Goal: Task Accomplishment & Management: Use online tool/utility

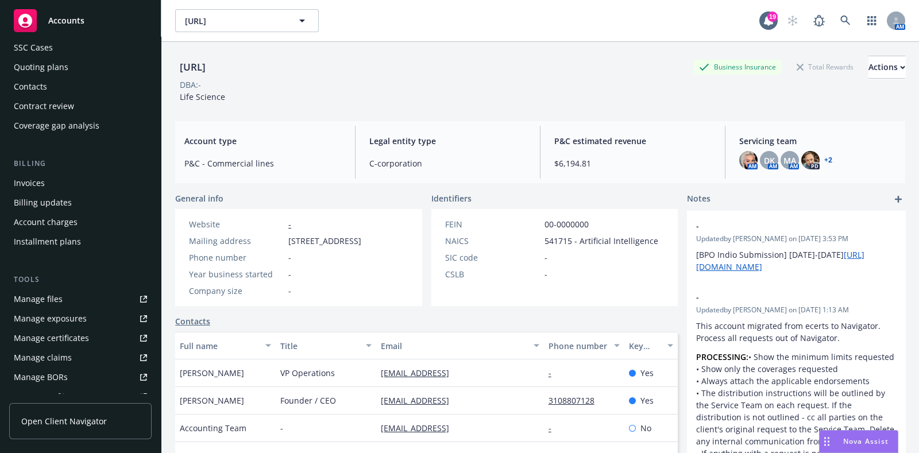
scroll to position [71, 0]
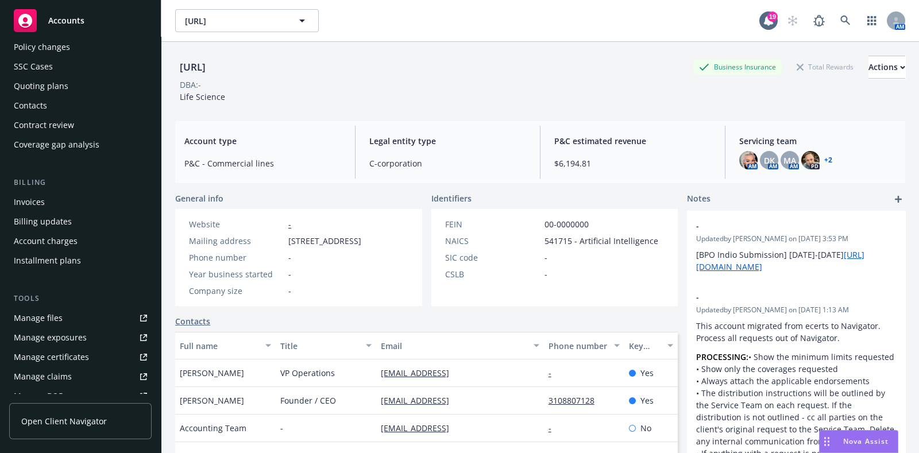
click at [45, 94] on div "Quoting plans" at bounding box center [41, 86] width 55 height 18
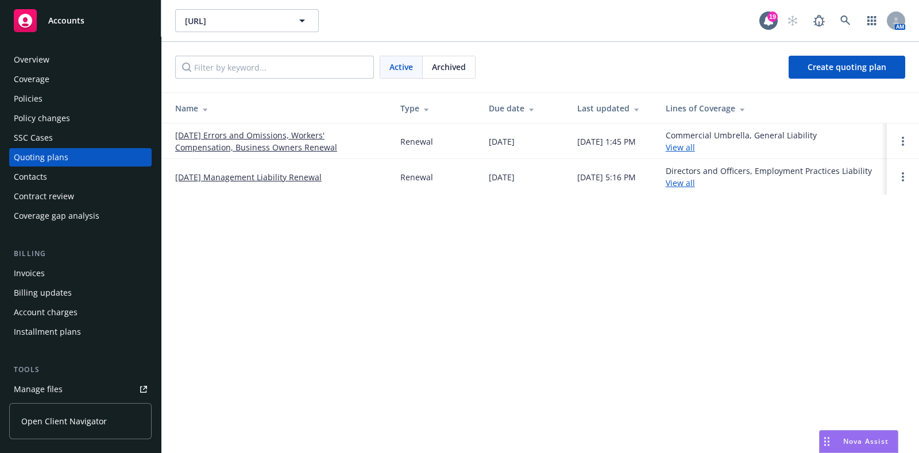
click at [237, 145] on link "10/24/25 Errors and Omissions, Workers' Compensation, Business Owners Renewal" at bounding box center [278, 141] width 207 height 24
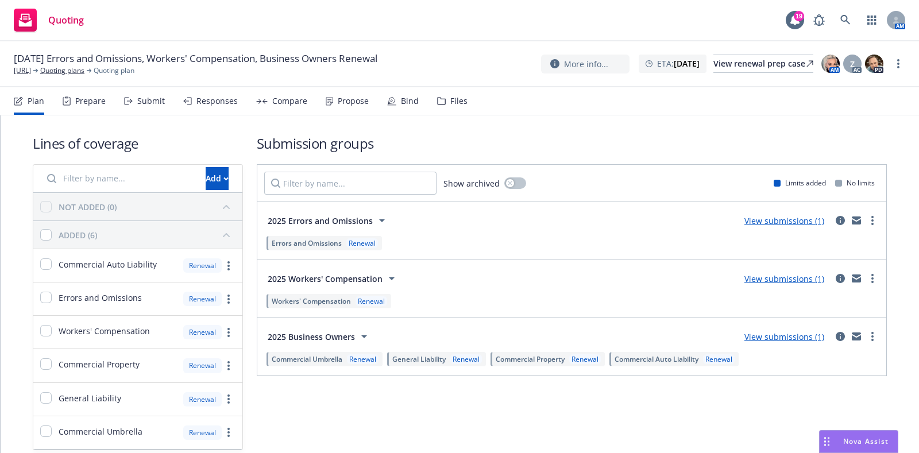
click at [142, 103] on div "Submit" at bounding box center [151, 100] width 28 height 9
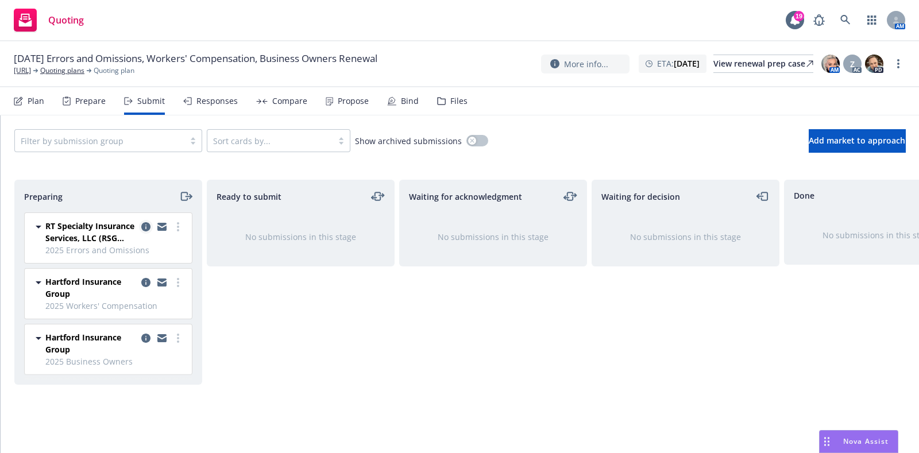
click at [149, 225] on icon "copy logging email" at bounding box center [145, 226] width 9 height 9
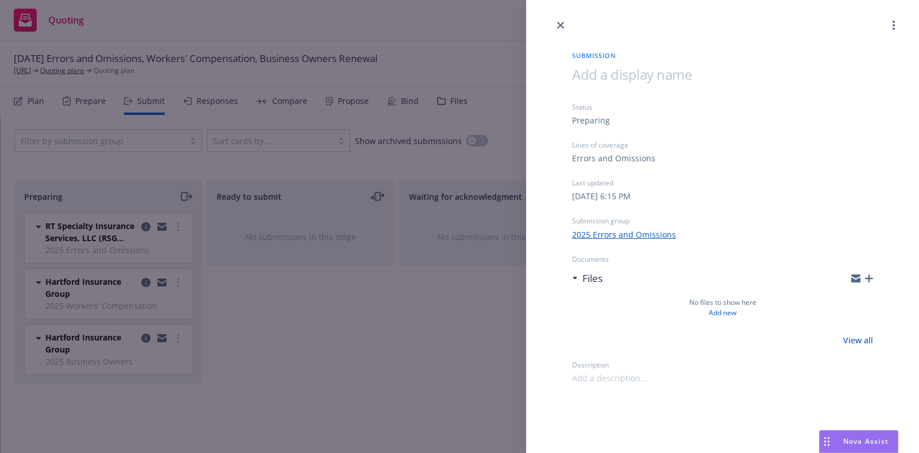
click at [357, 154] on div "Submission Status Preparing Lines of coverage Errors and Omissions Last updated…" at bounding box center [459, 226] width 919 height 453
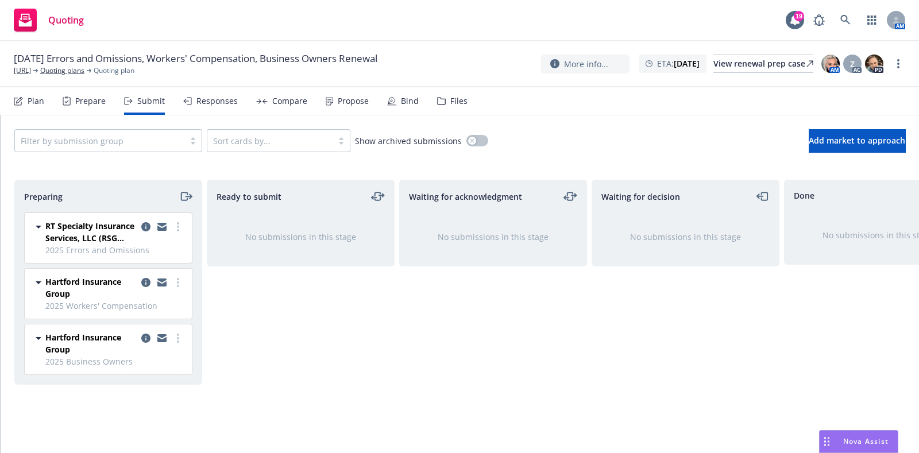
click at [438, 98] on icon at bounding box center [441, 101] width 7 height 7
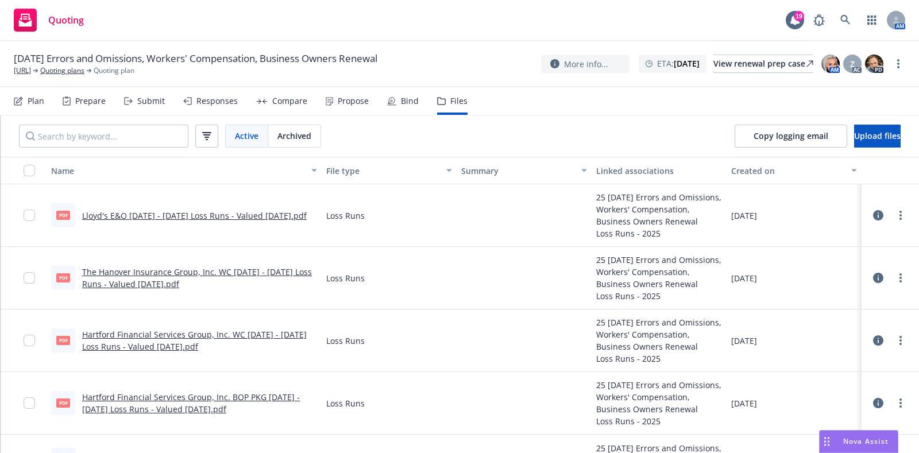
scroll to position [83, 0]
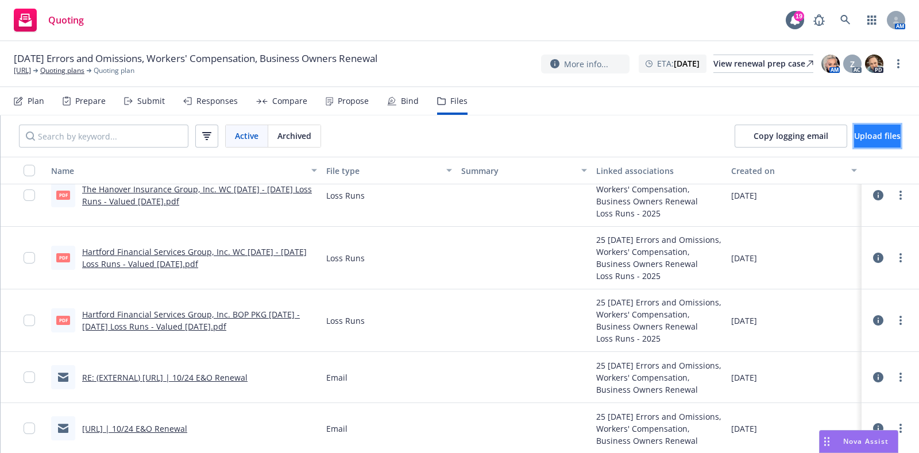
click at [854, 135] on span "Upload files" at bounding box center [877, 135] width 47 height 11
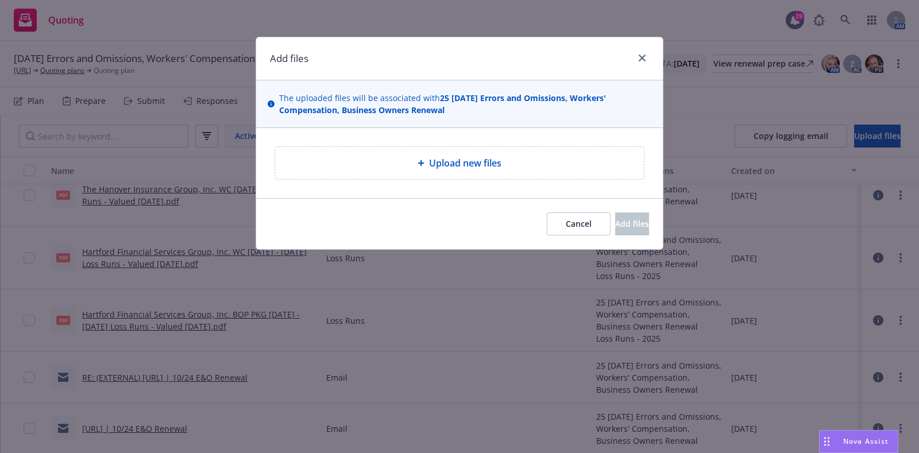
click at [514, 142] on div "Upload new files" at bounding box center [459, 163] width 407 height 70
click at [475, 158] on span "Upload new files" at bounding box center [465, 163] width 72 height 14
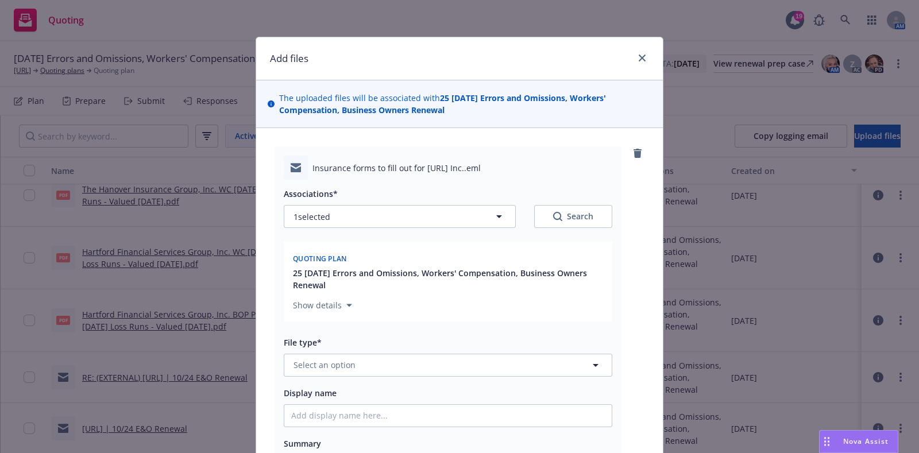
scroll to position [28, 0]
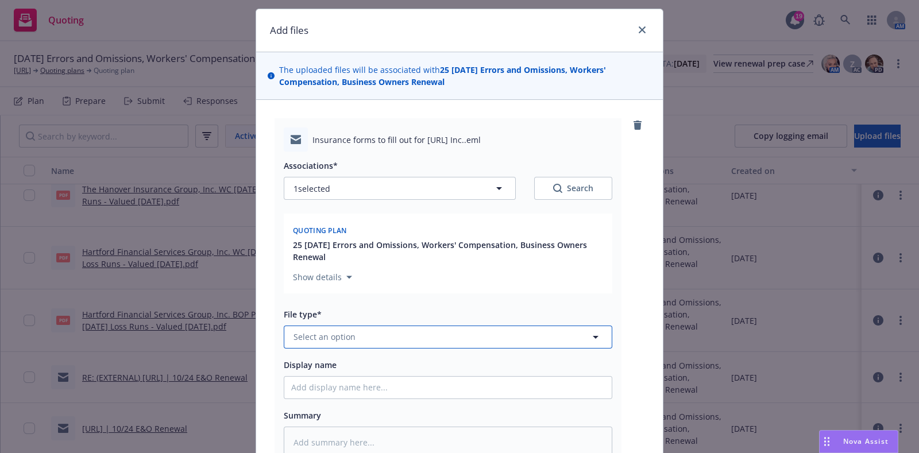
click at [351, 339] on button "Select an option" at bounding box center [448, 337] width 328 height 23
type input "soli"
click at [350, 313] on div "Renewal solicitation" at bounding box center [447, 305] width 327 height 30
click at [335, 378] on input "Display name" at bounding box center [447, 388] width 327 height 22
paste input "[TERM] [POLICY TYPE] Renewal Solicit EM to INSD"
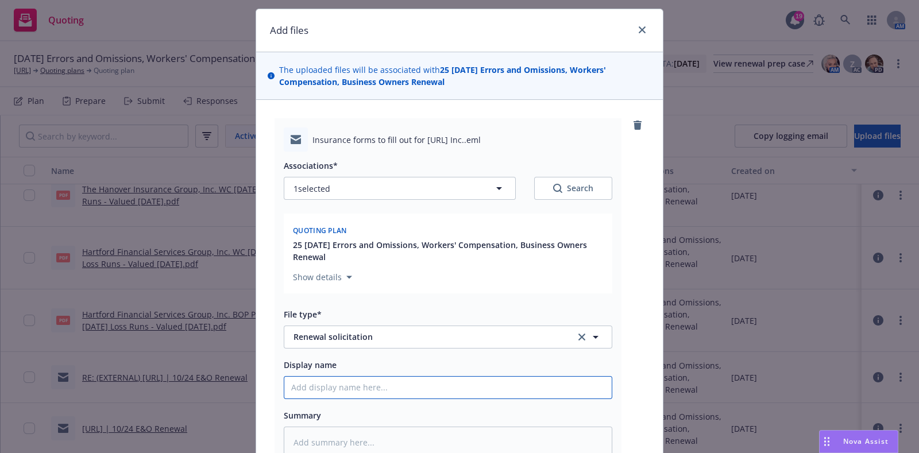
type textarea "x"
type input "[TERM] [POLICY TYPE] Renewal Solicit EM to INSD"
drag, startPoint x: 368, startPoint y: 386, endPoint x: 256, endPoint y: 362, distance: 114.0
click at [256, 362] on div "Insurance forms to fill out for ONC.ai Inc..eml Associations* 1 selected Search…" at bounding box center [459, 314] width 407 height 428
type textarea "x"
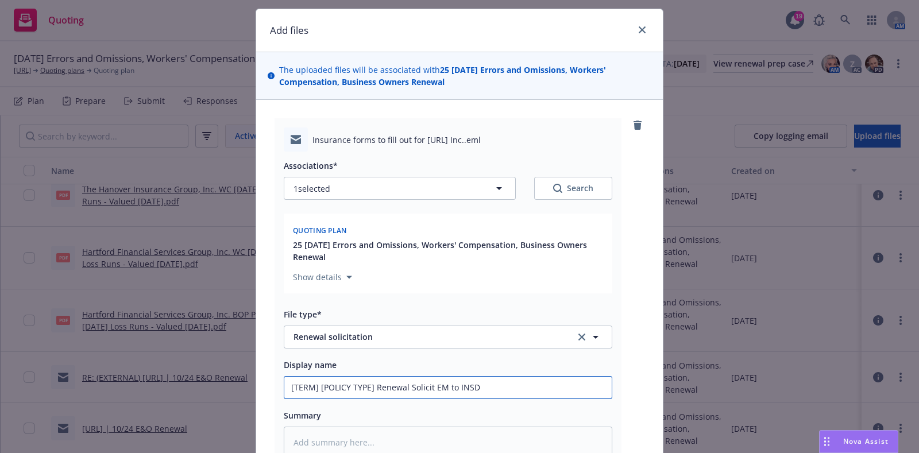
type input "2 Renewal Solicit EM to INSD"
type textarea "x"
type input "20 Renewal Solicit EM to INSD"
type textarea "x"
type input "202 Renewal Solicit EM to INSD"
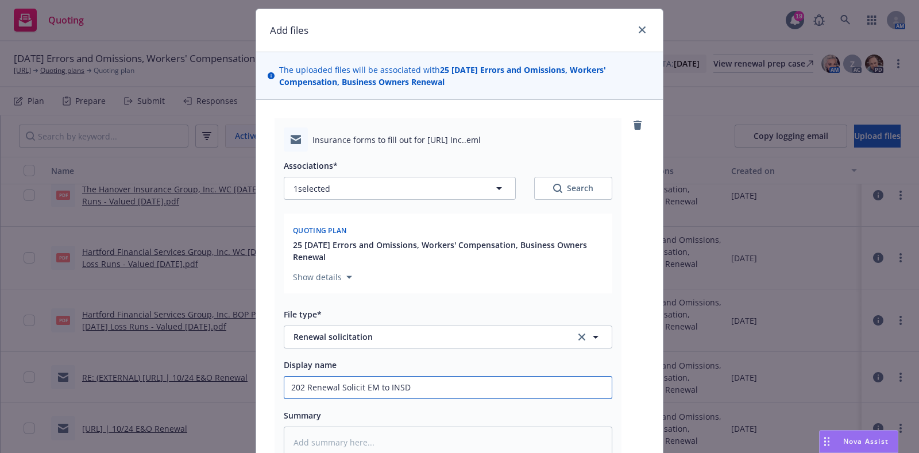
type textarea "x"
type input "2025 Renewal Solicit EM to INSD"
type textarea "x"
type input "2025 Renewal Solicit EM to INSD"
type textarea "x"
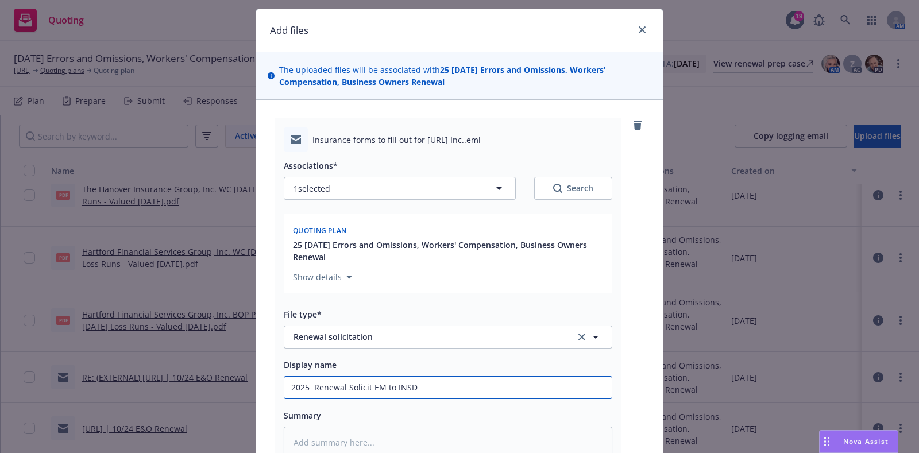
type input "2025 - Renewal Solicit EM to INSD"
type textarea "x"
type input "2025 - Renewal Solicit EM to INSD"
type textarea "x"
type input "2025 - 2 Renewal Solicit EM to INSD"
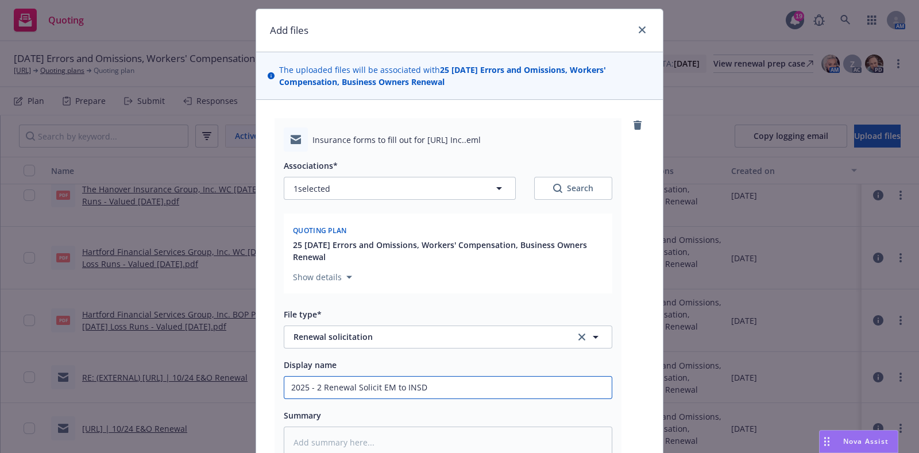
type textarea "x"
type input "2025 - 20 Renewal Solicit EM to INSD"
type textarea "x"
type input "2025 - 202 Renewal Solicit EM to INSD"
type textarea "x"
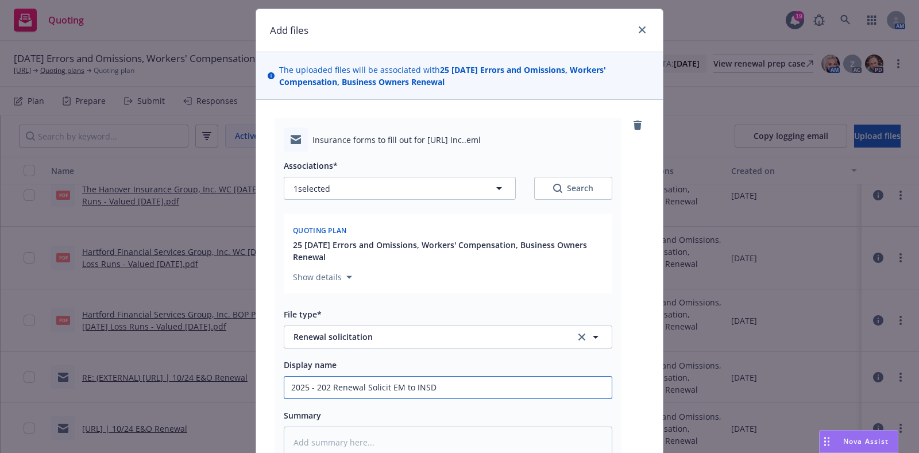
type input "2025 - 2026 Renewal Solicit EM to INSD"
type textarea "x"
type input "2025 - 2026 Renewal Solicit EM to INSD"
type textarea "x"
type input "2025 - 2026 B Renewal Solicit EM to INSD"
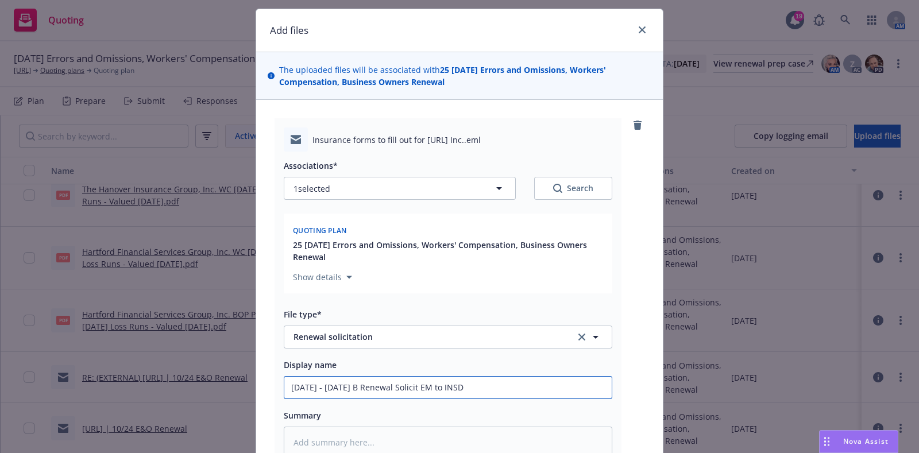
type textarea "x"
type input "2025 - 2026 BO Renewal Solicit EM to INSD"
type textarea "x"
type input "2025 - 2026 BOP Renewal Solicit EM to INSD"
type textarea "x"
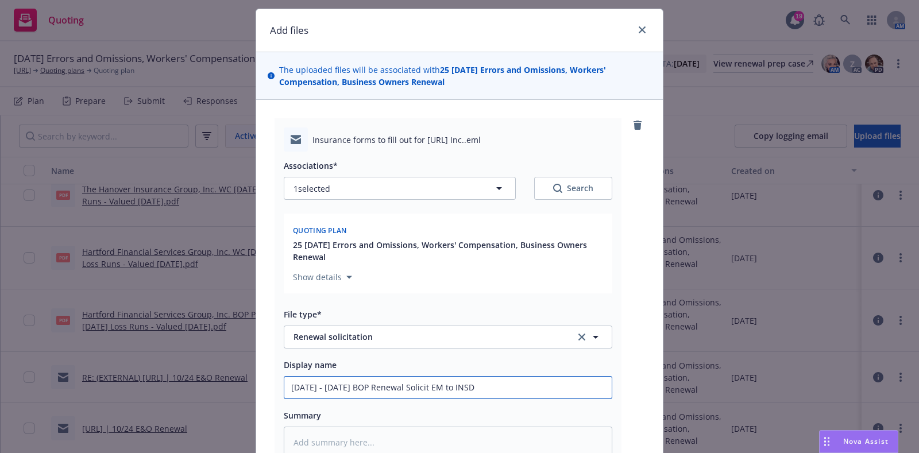
type input "2025 - 2026 BOP, Renewal Solicit EM to INSD"
type textarea "x"
type input "2025 - 2026 BOP, Renewal Solicit EM to INSD"
type textarea "x"
type input "2025 - 2026 BOP, E Renewal Solicit EM to INSD"
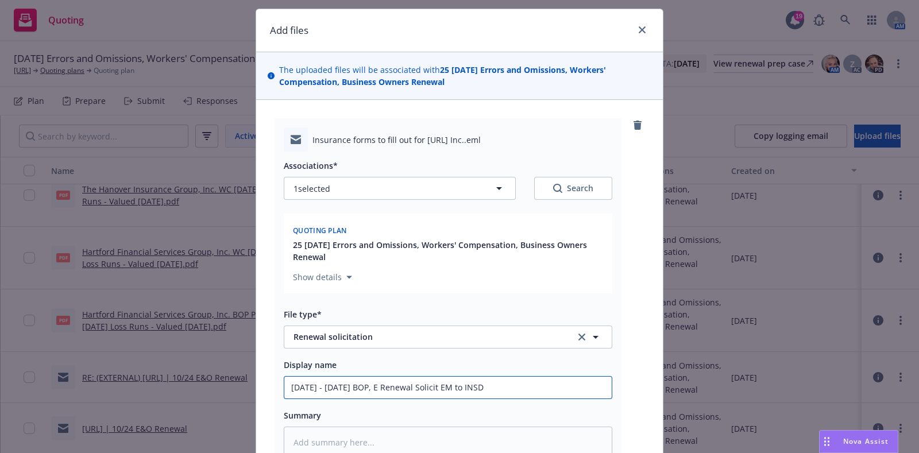
type textarea "x"
type input "2025 - 2026 BOP, E& Renewal Solicit EM to INSD"
type textarea "x"
type input "2025 - 2026 BOP, E&O Renewal Solicit EM to INSD"
type textarea "x"
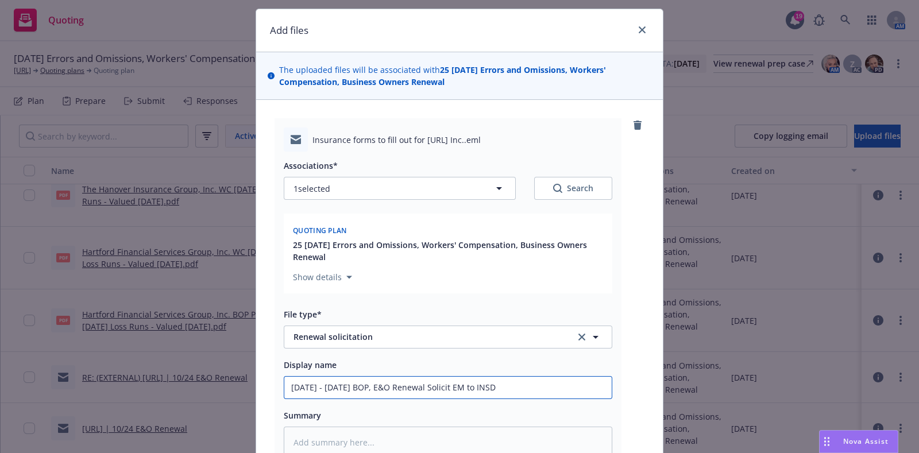
type input "2025 - 2026 BOP, E&O/ Renewal Solicit EM to INSD"
type textarea "x"
type input "2025 - 2026 BOP, E&O/C Renewal Solicit EM to INSD"
type textarea "x"
type input "2025 - 2026 BOP, E&O/Cy Renewal Solicit EM to INSD"
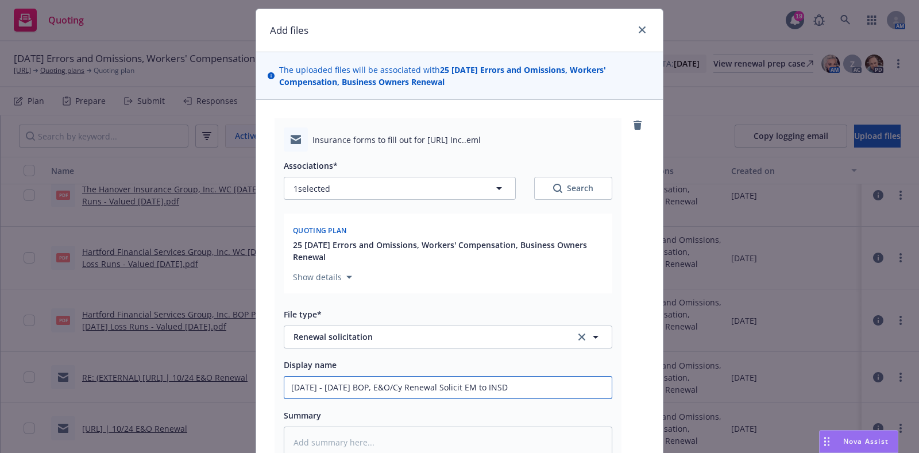
type textarea "x"
type input "2025 - 2026 BOP, E&O/Cyb Renewal Solicit EM to INSD"
type textarea "x"
type input "2025 - 2026 BOP, E&O/Cybe Renewal Solicit EM to INSD"
type textarea "x"
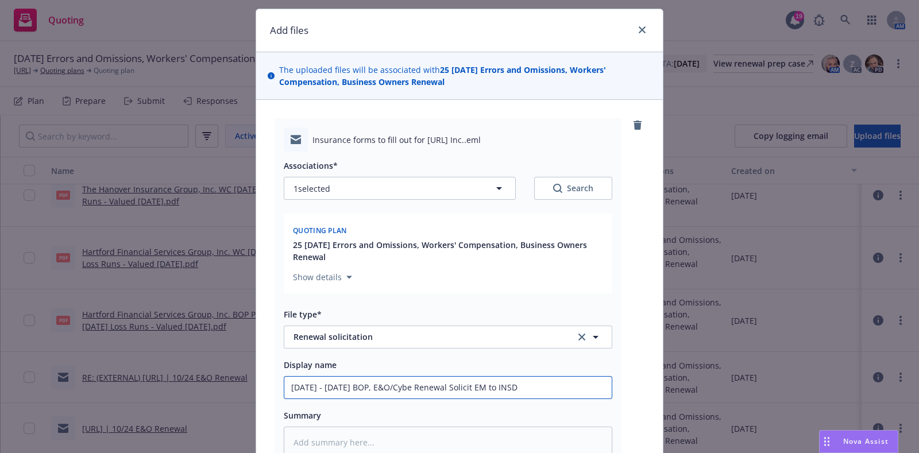
type input "2025 - 2026 BOP, E&O/Cyber Renewal Solicit EM to INSD"
type textarea "x"
type input "2025 - 2026 BOP, E&O/Cyber Renewal Solicit EM to INSD"
type textarea "x"
type input "2025 - 2026 BOP, E&O/Cyber Renewal Solicit EM to INSD"
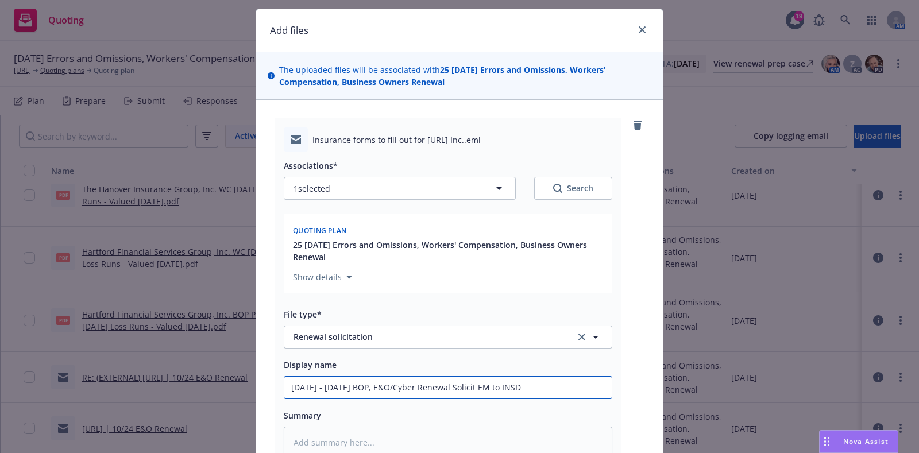
type textarea "x"
type input "2025 - 2026 BOP, E&O/Cyber, Renewal Solicit EM to INSD"
type textarea "x"
type input "2025 - 2026 BOP, E&O/Cyber, Renewal Solicit EM to INSD"
type textarea "x"
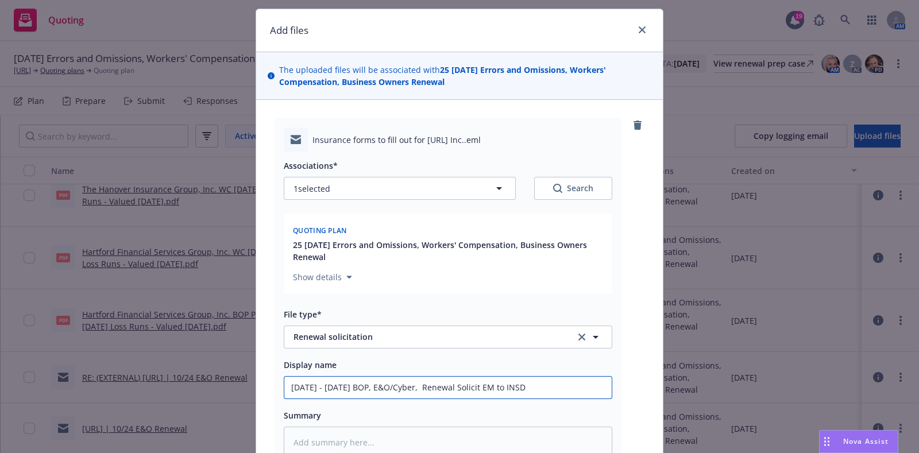
type input "2025 - 2026 BOP, E&O/Cyber, W Renewal Solicit EM to INSD"
type textarea "x"
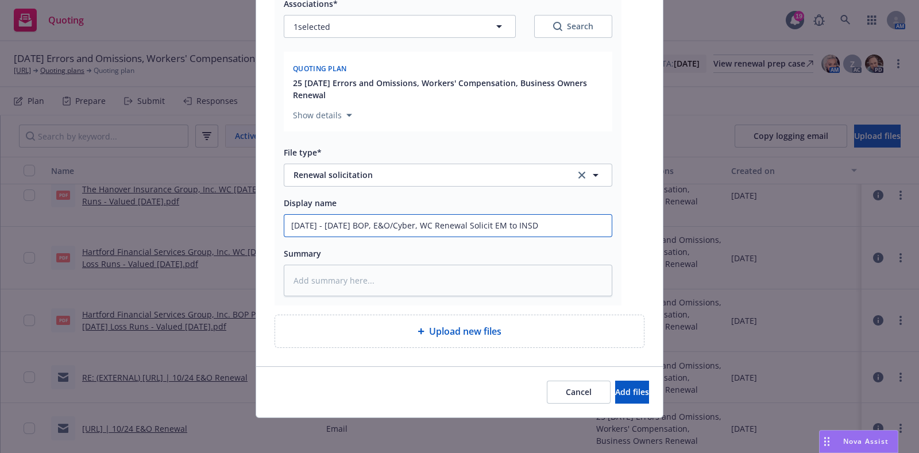
type input "2025 - 2026 BOP, E&O/Cyber, WC Renewal Solicit EM to INSD"
click at [594, 377] on div "Cancel Add files" at bounding box center [459, 391] width 407 height 51
click at [615, 381] on button "Add files" at bounding box center [632, 392] width 34 height 23
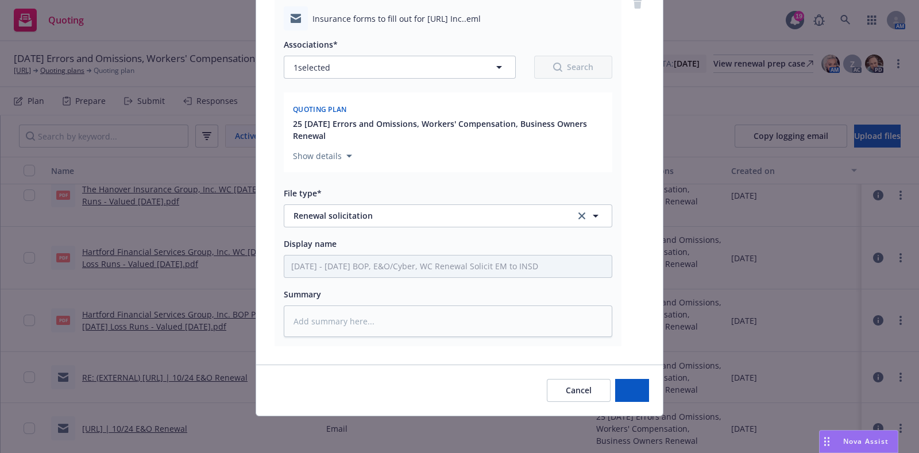
scroll to position [148, 0]
type textarea "x"
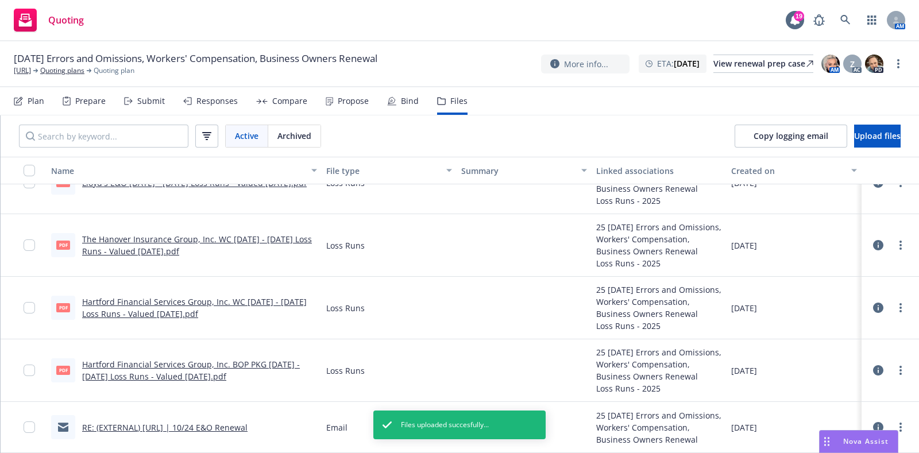
scroll to position [133, 0]
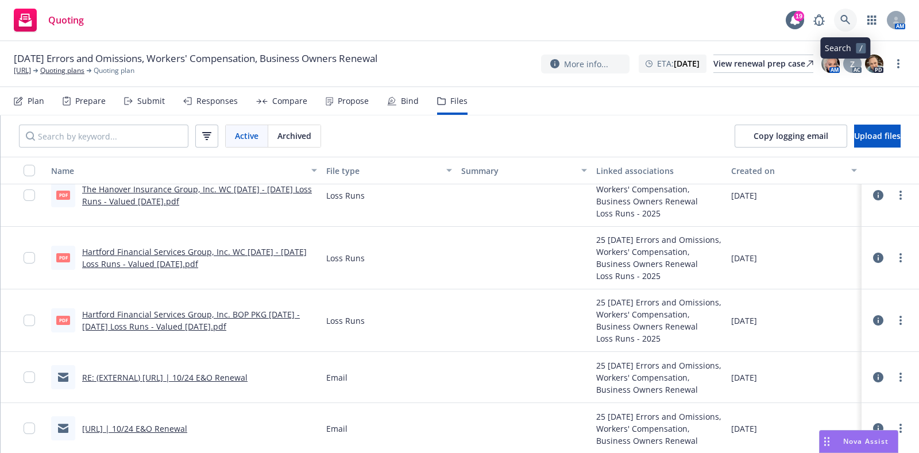
click at [855, 21] on link at bounding box center [845, 20] width 23 height 23
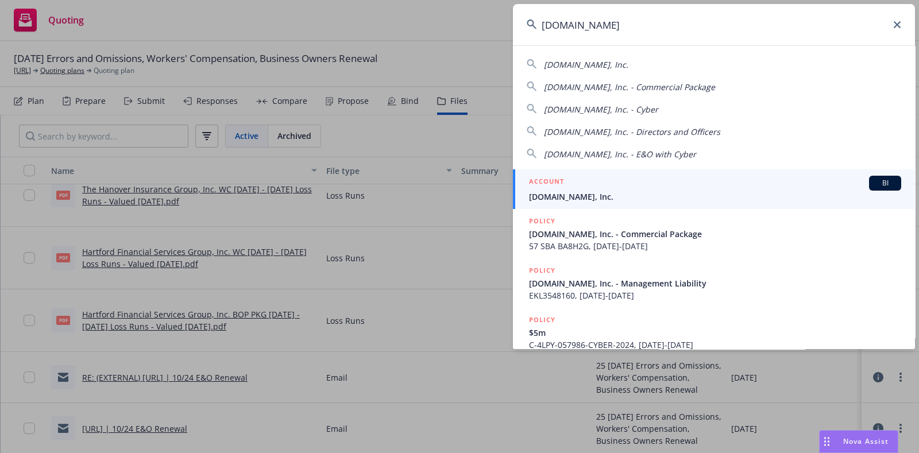
type input "message.io"
click at [602, 188] on div "ACCOUNT BI" at bounding box center [715, 183] width 372 height 15
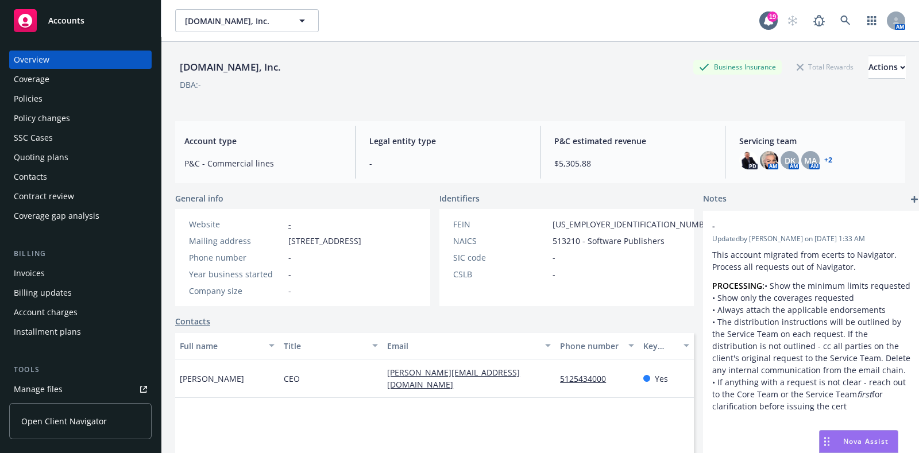
click at [73, 107] on div "Policies" at bounding box center [80, 99] width 133 height 18
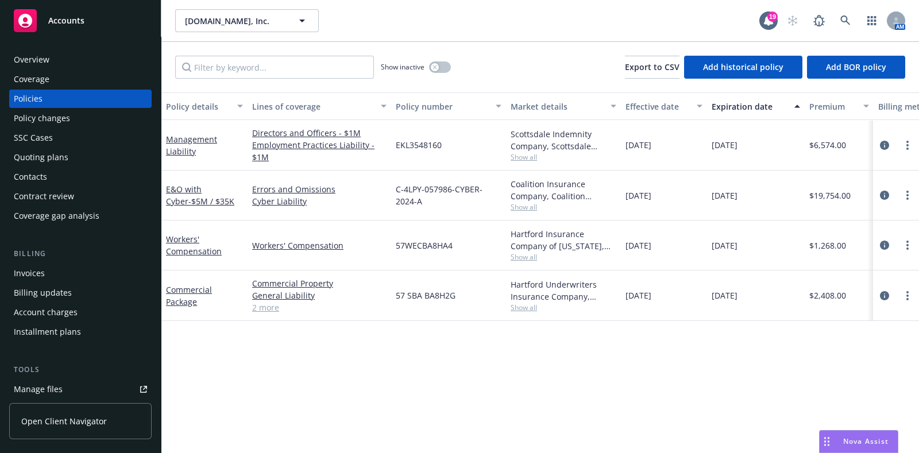
click at [109, 152] on div "Quoting plans" at bounding box center [80, 157] width 133 height 18
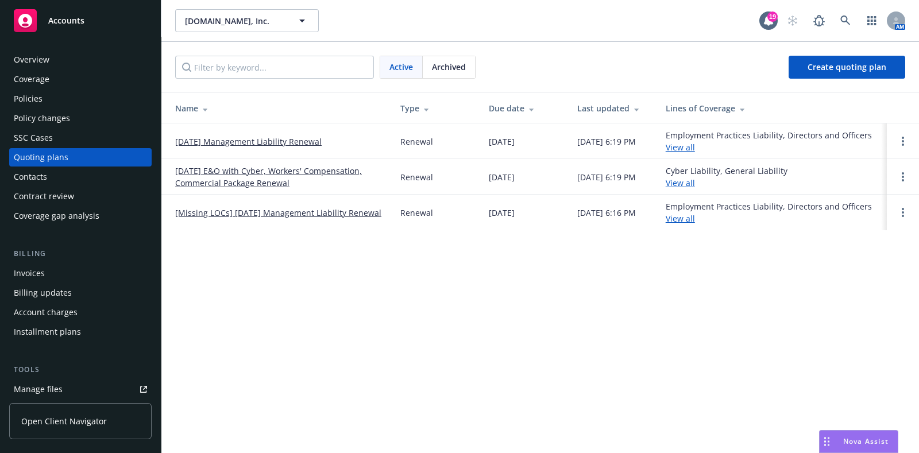
click at [270, 168] on link "[DATE] E&O with Cyber, Workers' Compensation, Commercial Package Renewal" at bounding box center [278, 177] width 207 height 24
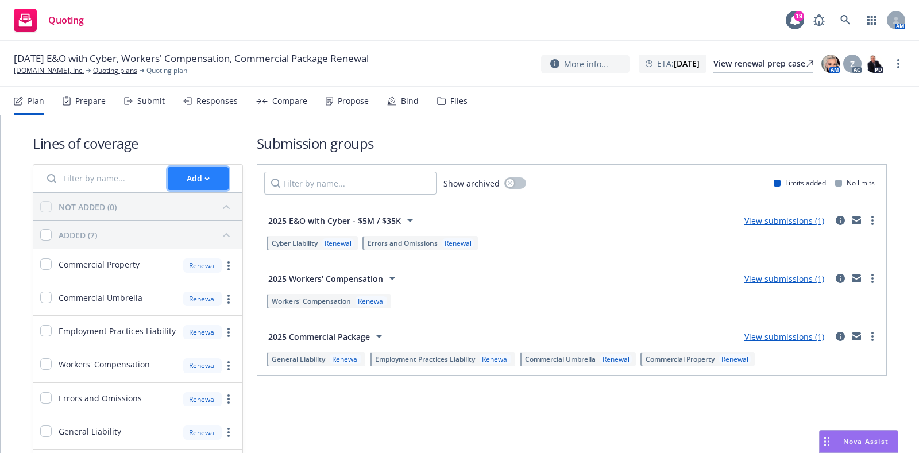
click at [220, 175] on button "Add" at bounding box center [198, 178] width 61 height 23
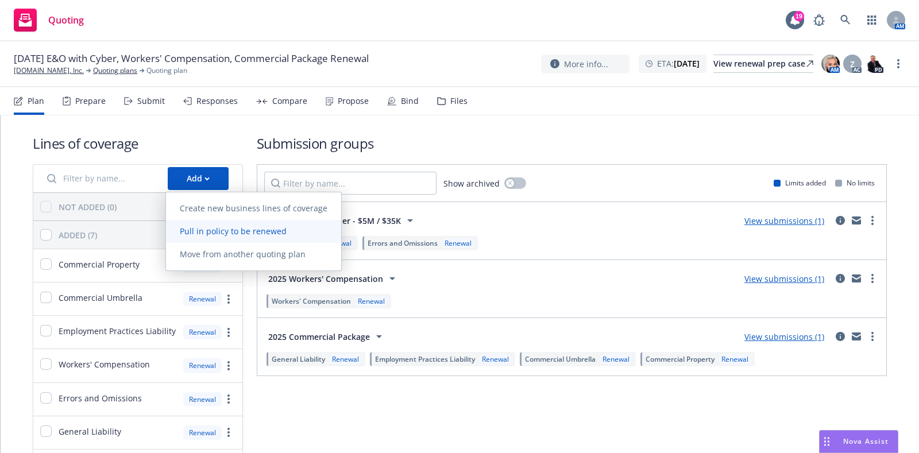
click at [249, 226] on span "Pull in policy to be renewed" at bounding box center [233, 231] width 134 height 11
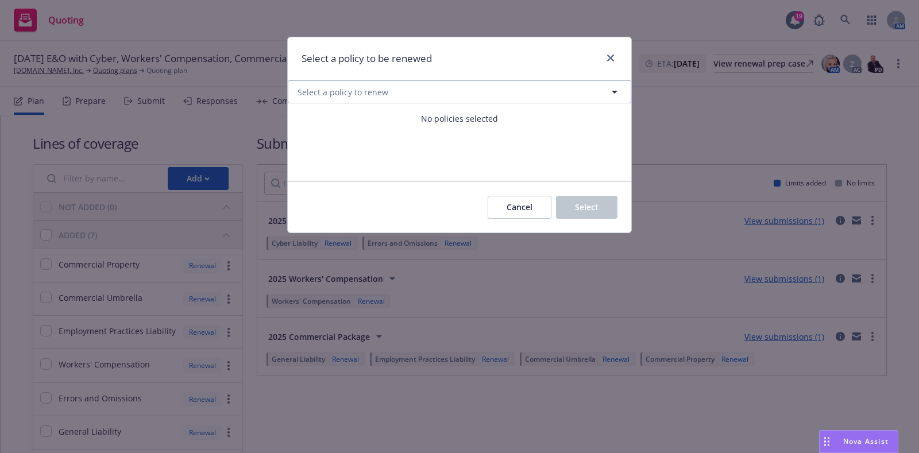
click at [559, 79] on div "Select a policy to be renewed" at bounding box center [459, 58] width 343 height 43
click at [558, 80] on button "Select a policy to renew" at bounding box center [459, 91] width 343 height 23
select select "ACTIVE"
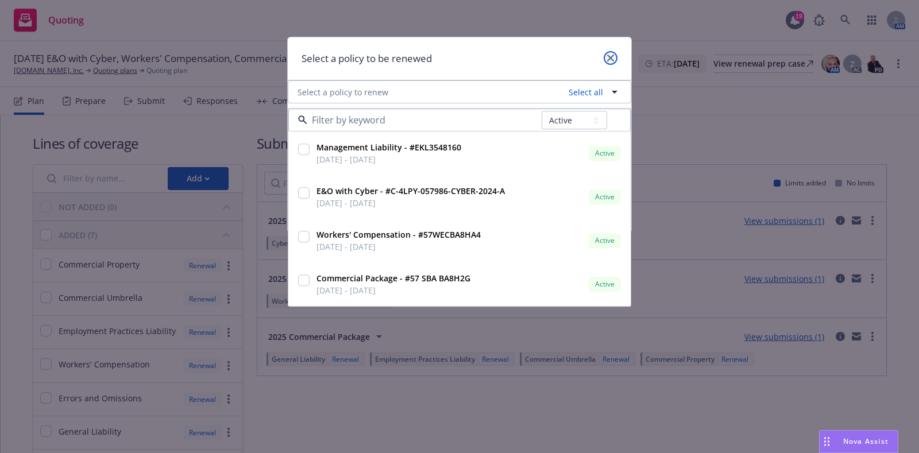
click at [607, 55] on icon "close" at bounding box center [610, 58] width 7 height 7
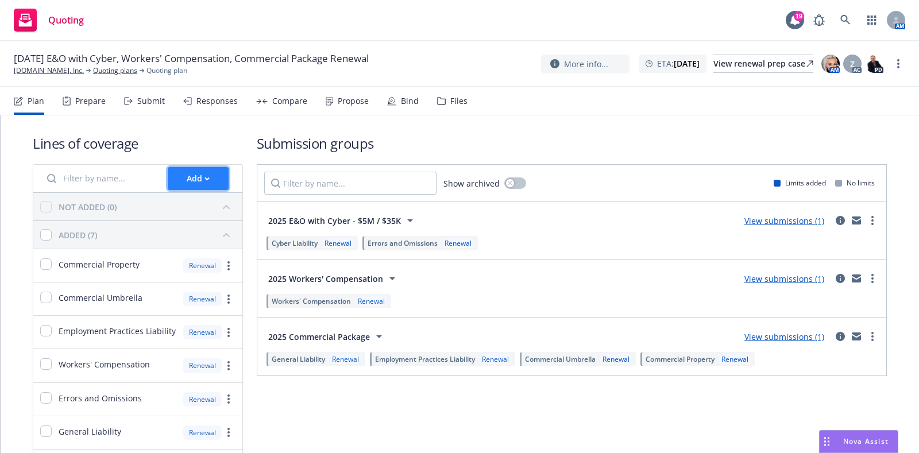
click at [206, 187] on div "Add" at bounding box center [198, 179] width 23 height 22
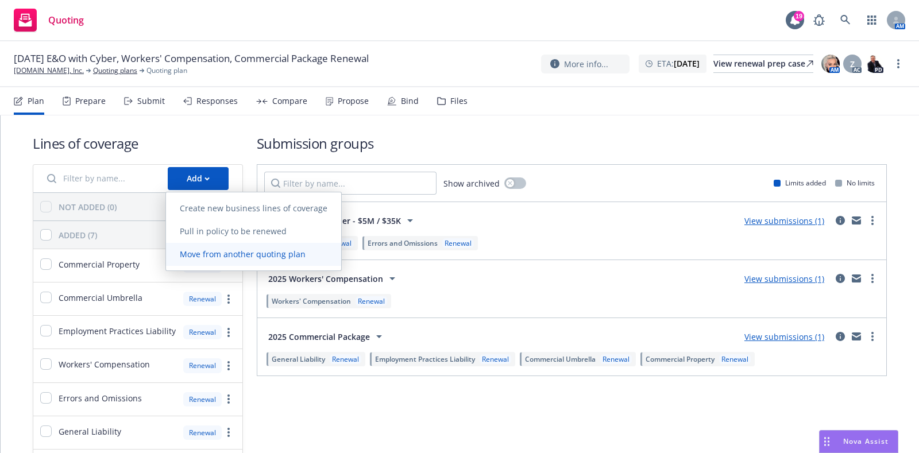
click at [226, 249] on span "Move from another quoting plan" at bounding box center [242, 254] width 153 height 11
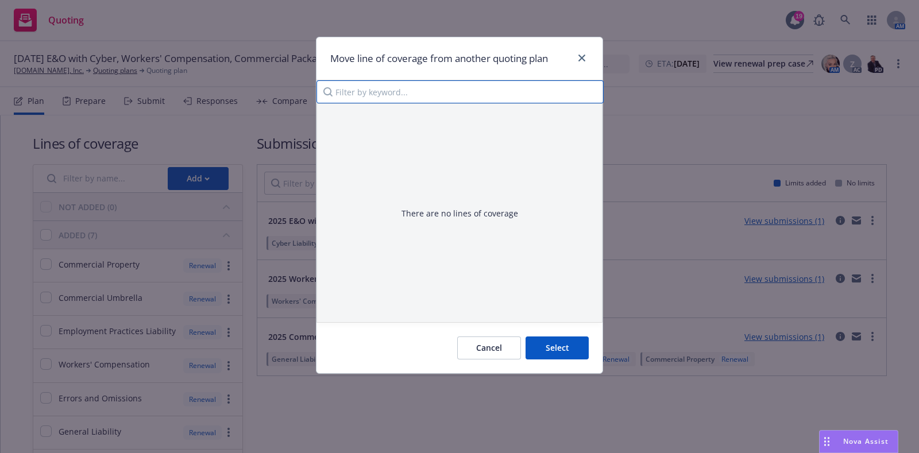
click at [426, 86] on input "Filter by keyword..." at bounding box center [459, 91] width 287 height 23
click at [581, 53] on link "close" at bounding box center [582, 58] width 14 height 14
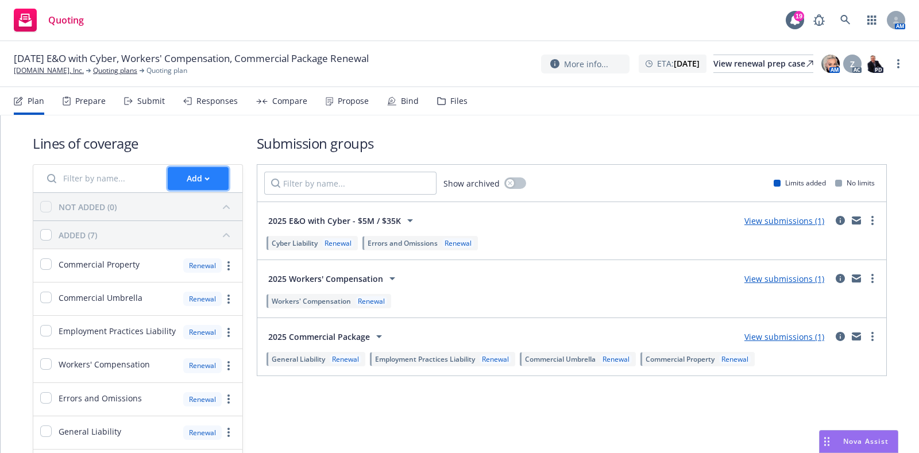
click at [187, 184] on div "Add" at bounding box center [198, 179] width 23 height 22
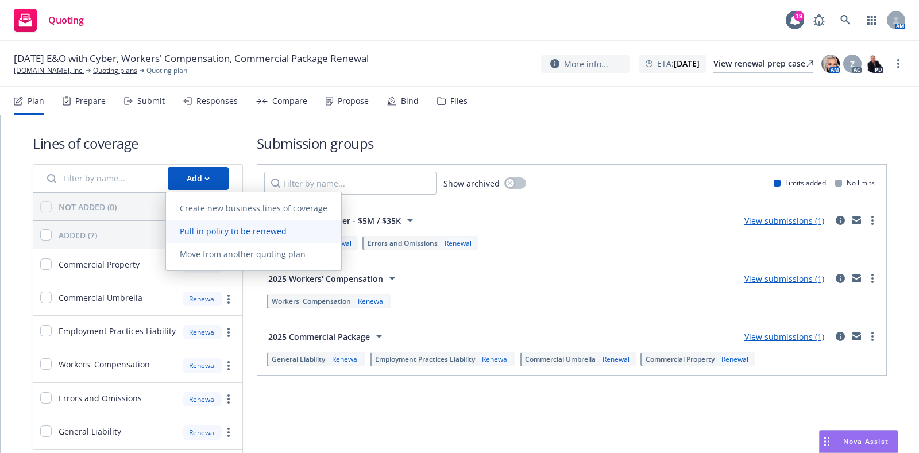
click at [203, 227] on span "Pull in policy to be renewed" at bounding box center [233, 231] width 134 height 11
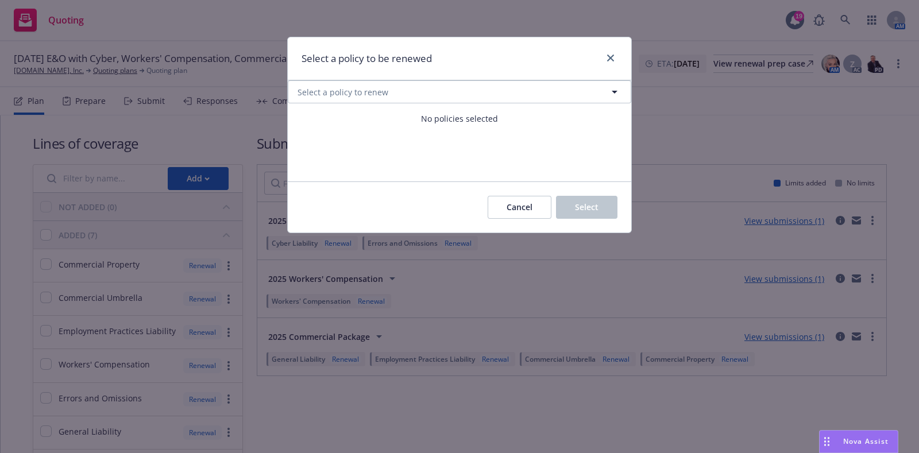
click at [419, 103] on div "No policies selected" at bounding box center [459, 118] width 343 height 30
click at [442, 96] on button "Select a policy to renew" at bounding box center [459, 91] width 343 height 23
select select "ACTIVE"
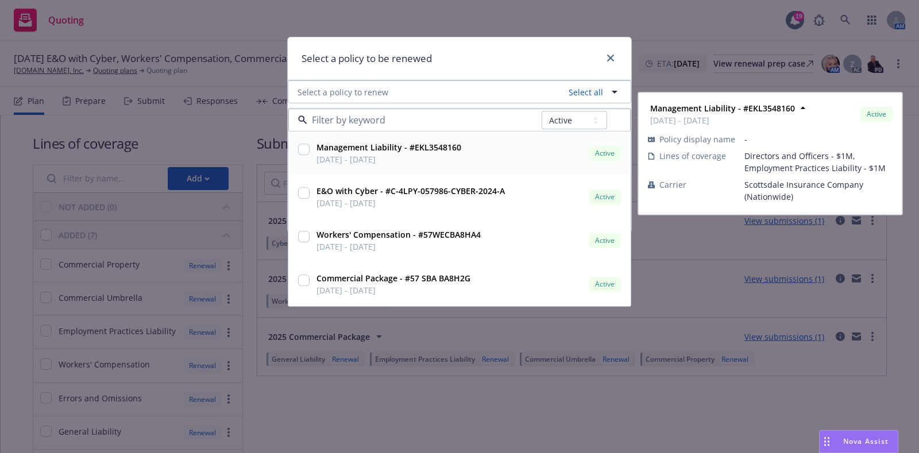
click at [305, 153] on input "checkbox" at bounding box center [303, 149] width 11 height 11
checkbox input "true"
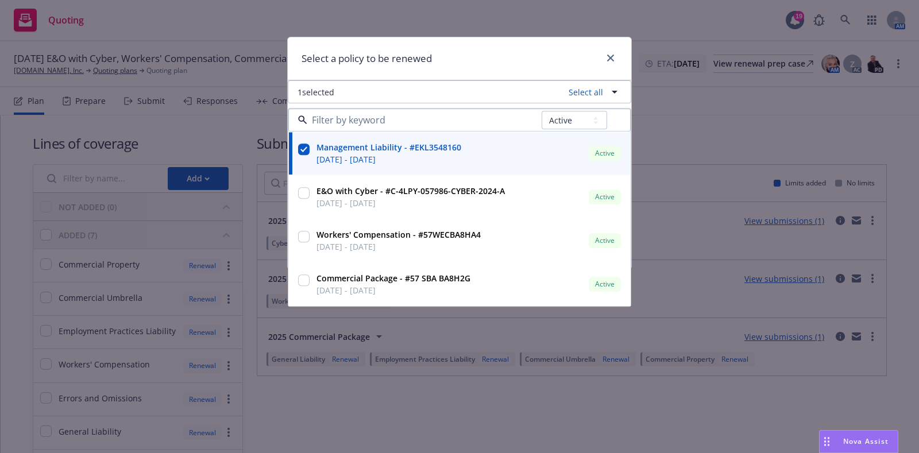
click at [510, 78] on div "Select a policy to be renewed" at bounding box center [459, 58] width 343 height 43
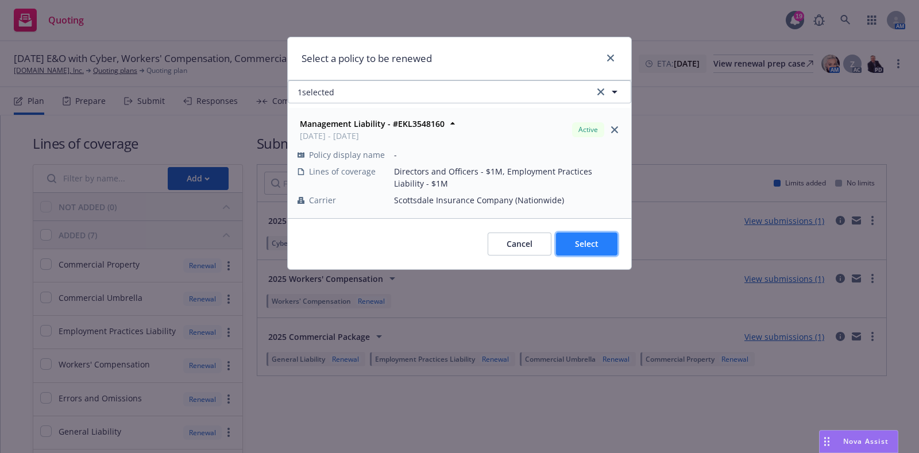
click at [583, 233] on button "Select" at bounding box center [586, 244] width 61 height 23
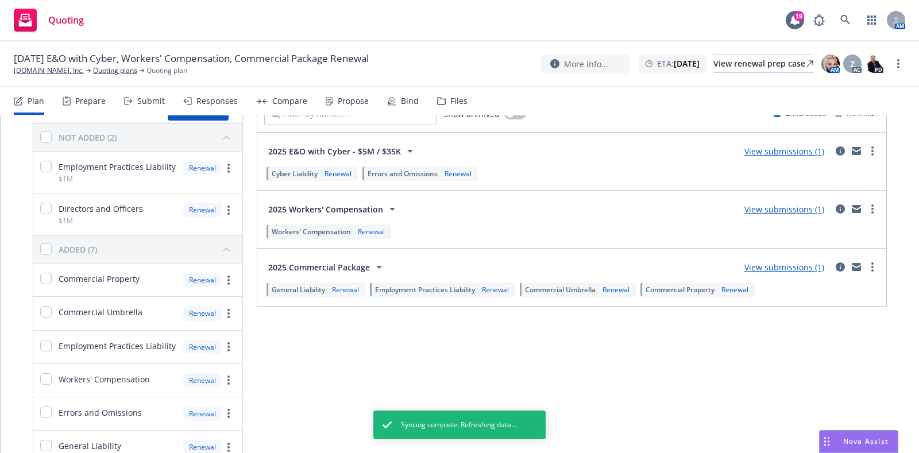
scroll to position [70, 0]
click at [47, 165] on input "checkbox" at bounding box center [45, 165] width 11 height 11
checkbox input "true"
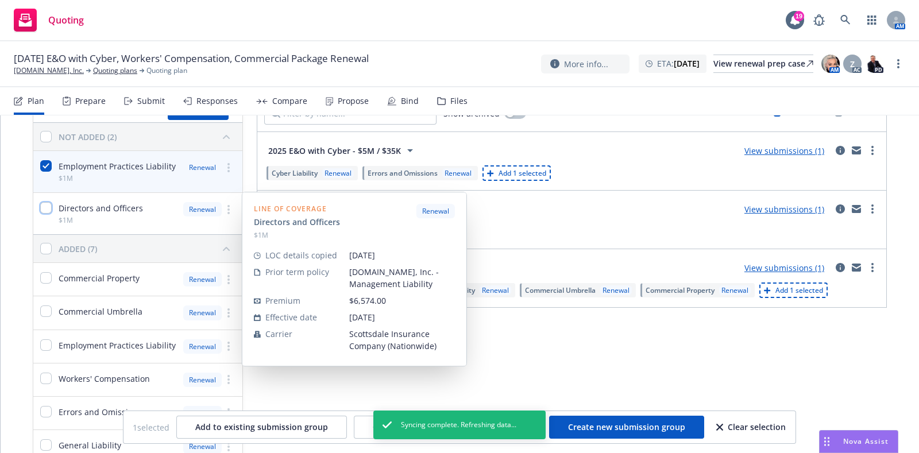
click at [47, 203] on input "checkbox" at bounding box center [45, 207] width 11 height 11
checkbox input "true"
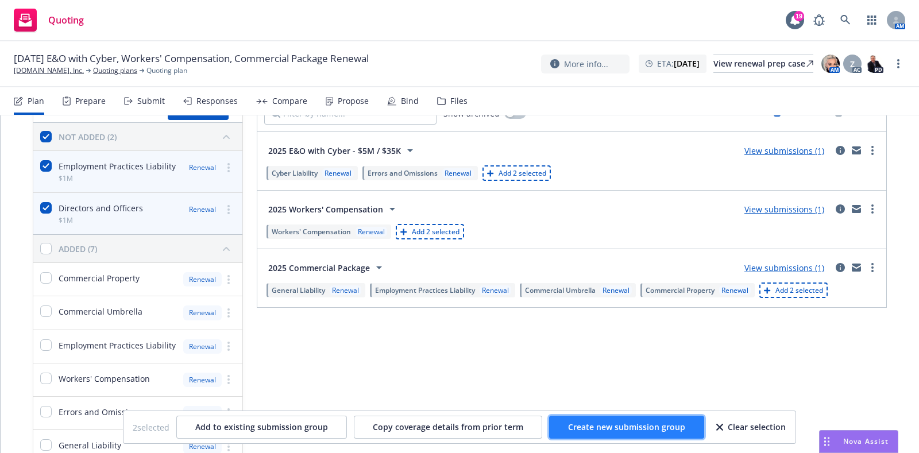
click at [637, 426] on span "Create new submission group" at bounding box center [626, 427] width 117 height 11
checkbox input "false"
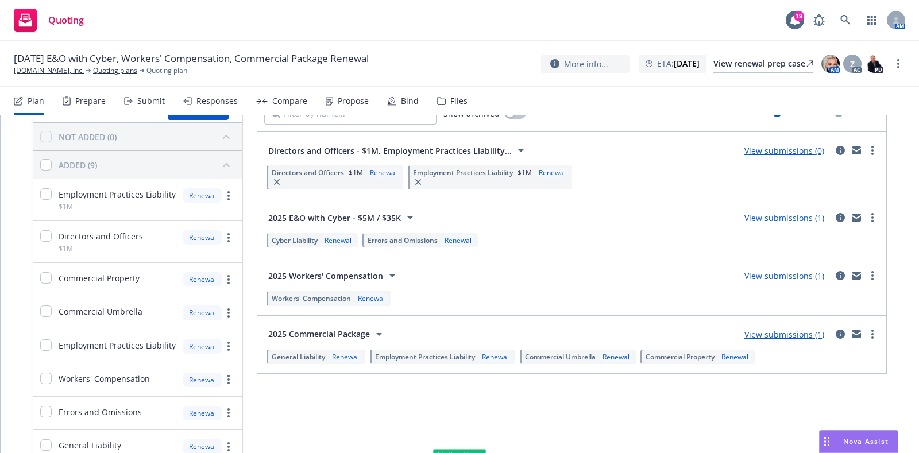
scroll to position [9, 0]
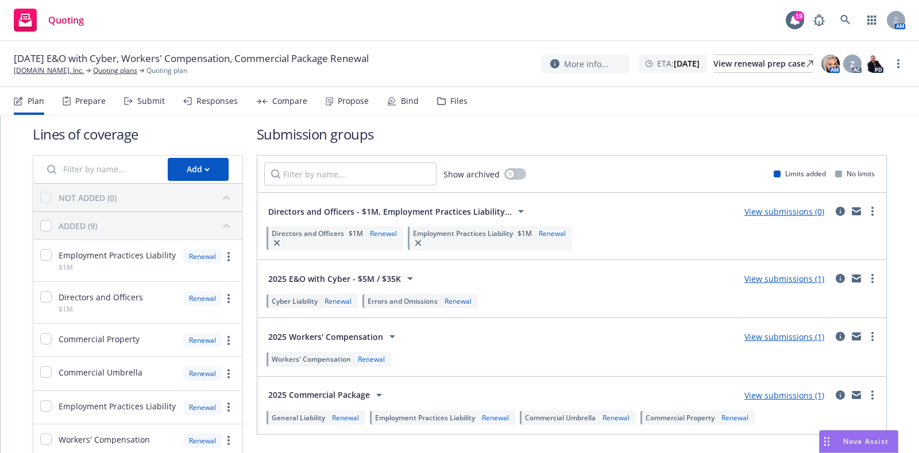
click at [373, 209] on span "Directors and Officers - $1M, Employment Practices Liability..." at bounding box center [389, 212] width 243 height 12
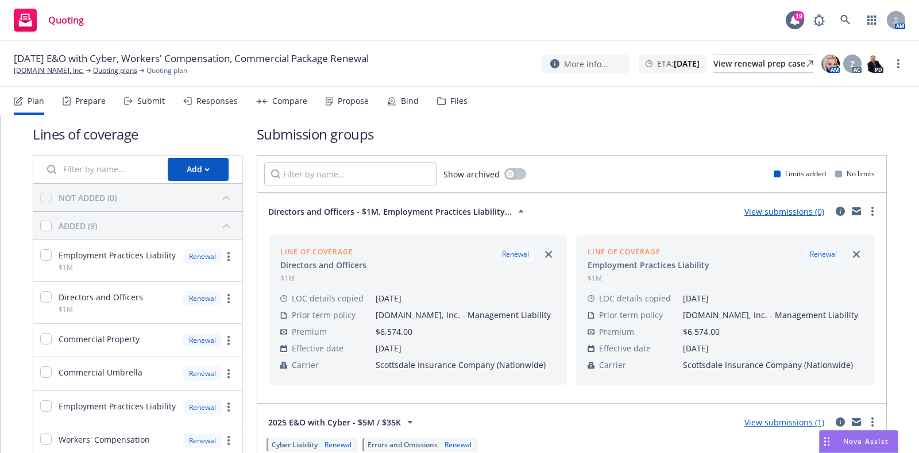
click at [373, 209] on span "Directors and Officers - $1M, Employment Practices Liability..." at bounding box center [389, 212] width 243 height 12
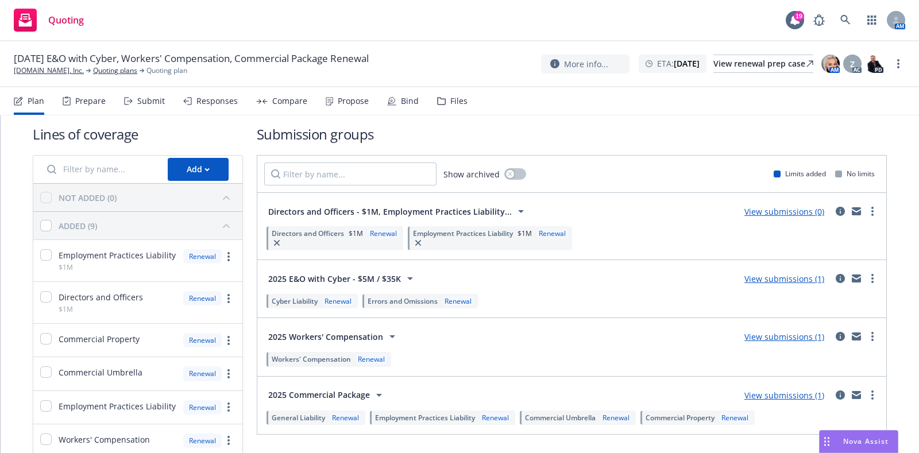
click at [373, 209] on span "Directors and Officers - $1M, Employment Practices Liability..." at bounding box center [389, 212] width 243 height 12
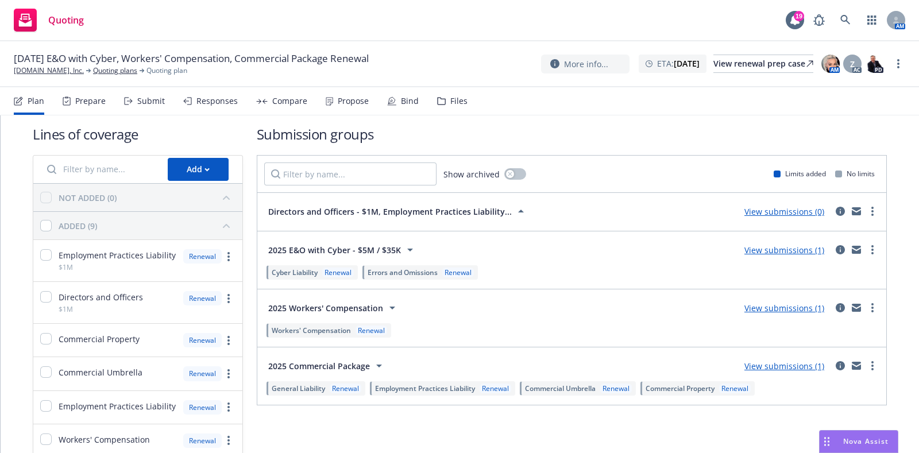
click at [373, 209] on span "Directors and Officers - $1M, Employment Practices Liability..." at bounding box center [389, 212] width 243 height 12
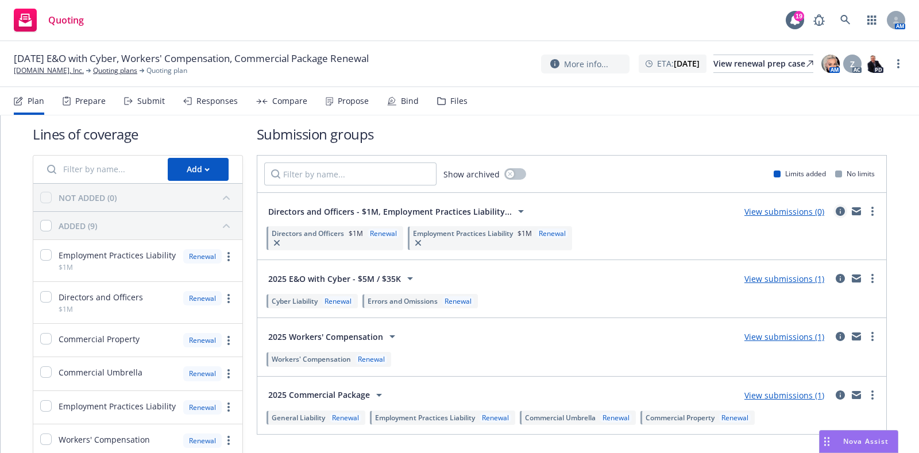
click at [836, 208] on icon "circleInformation" at bounding box center [840, 211] width 9 height 9
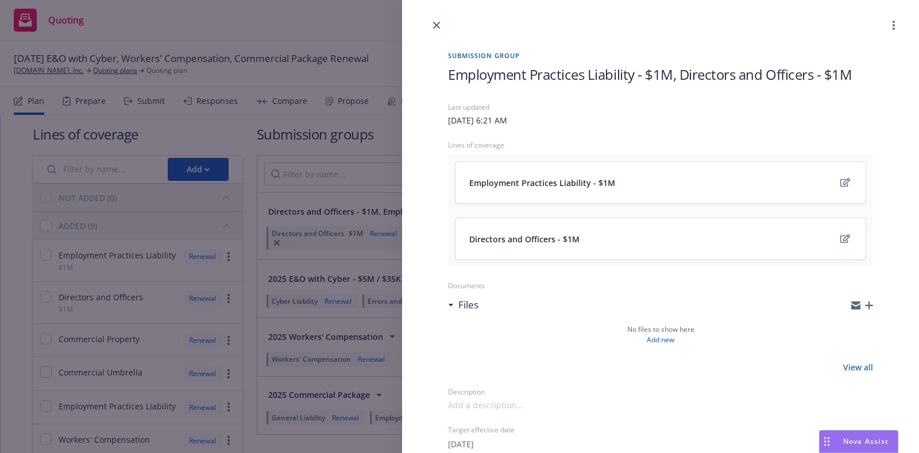
click at [589, 76] on span "Employment Practices Liability - $1M, Directors and Officers - $1M" at bounding box center [650, 74] width 404 height 19
click at [635, 77] on span "Employment Practices Liability - $1M, Directors and Officers - $1M" at bounding box center [650, 74] width 404 height 19
drag, startPoint x: 635, startPoint y: 77, endPoint x: 455, endPoint y: 77, distance: 179.2
click at [455, 77] on span "Employment Practices Liability - $1M, Directors and Officers - $1M" at bounding box center [650, 74] width 404 height 19
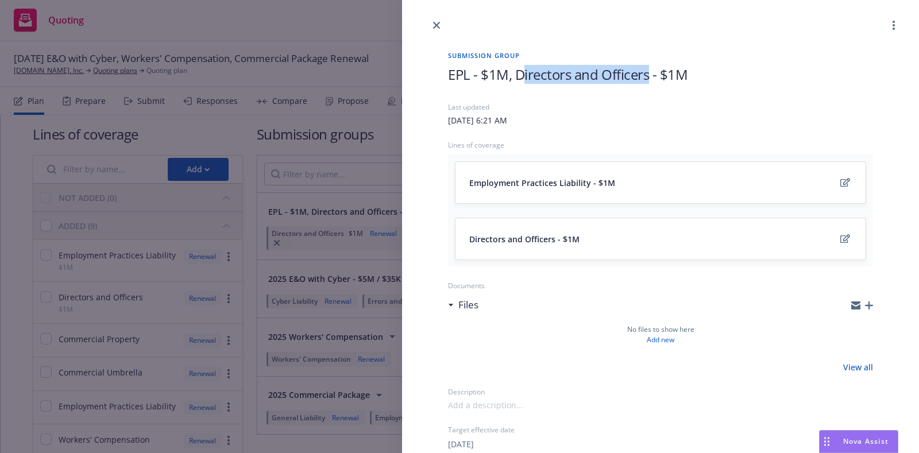
drag, startPoint x: 649, startPoint y: 72, endPoint x: 523, endPoint y: 65, distance: 126.5
click at [523, 65] on span "EPL - $1M, Directors and Officers - $1M" at bounding box center [567, 74] width 239 height 19
click at [448, 72] on span "EPL - $1M, D&O - $1M" at bounding box center [515, 74] width 135 height 19
click at [550, 5] on div at bounding box center [660, 16] width 517 height 32
click at [436, 22] on icon "close" at bounding box center [436, 25] width 7 height 7
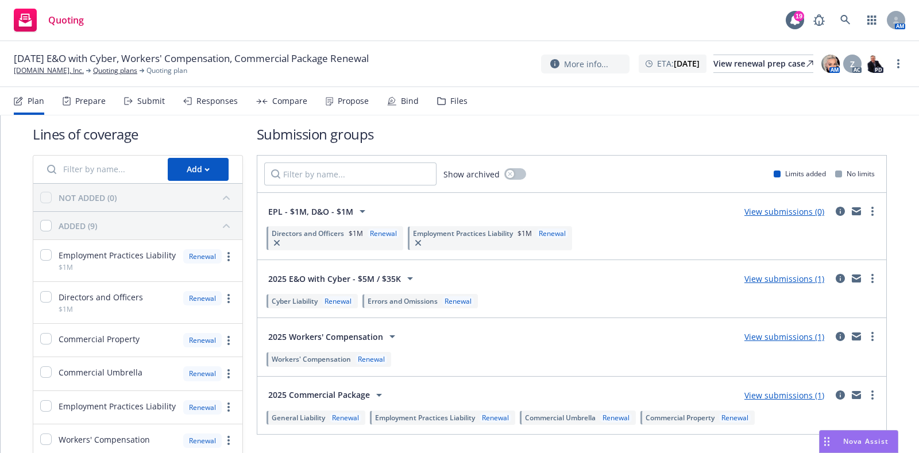
click at [326, 206] on span "EPL - $1M, D&O - $1M" at bounding box center [310, 212] width 85 height 12
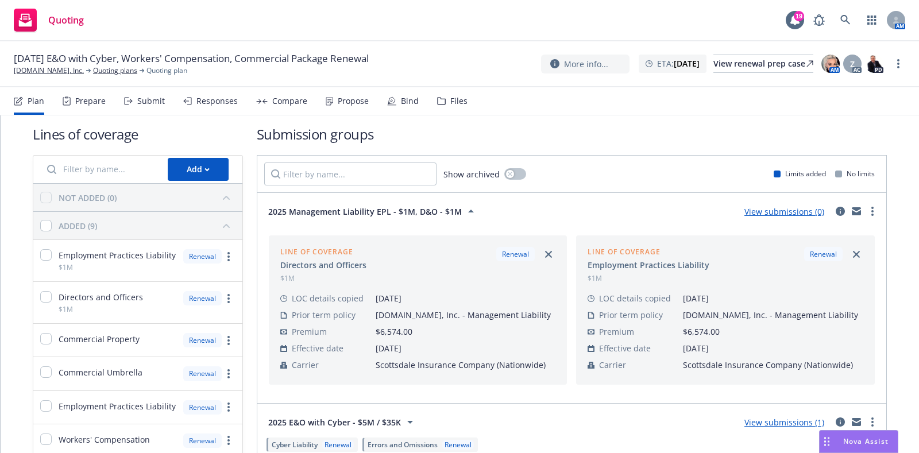
click at [150, 96] on div "Submit" at bounding box center [151, 100] width 28 height 9
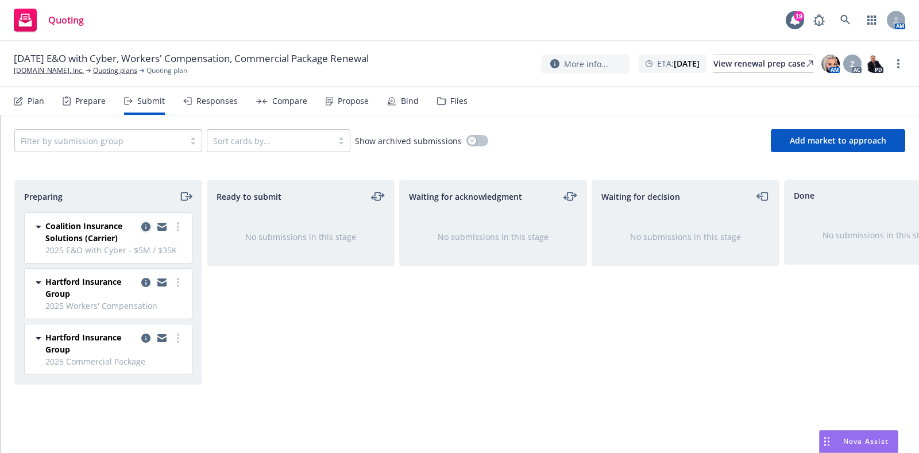
click at [141, 231] on icon "copy logging email" at bounding box center [145, 226] width 9 height 9
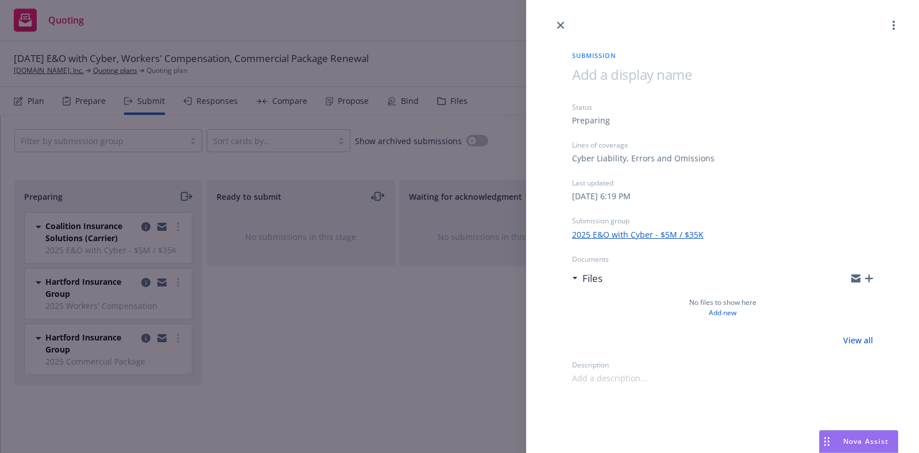
click at [872, 280] on icon "button" at bounding box center [869, 278] width 8 height 8
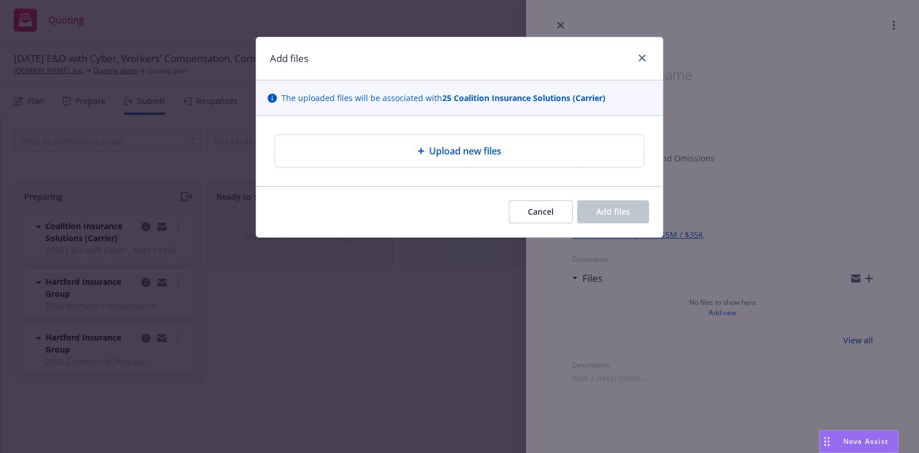
click at [539, 140] on div "Upload new files" at bounding box center [459, 151] width 369 height 32
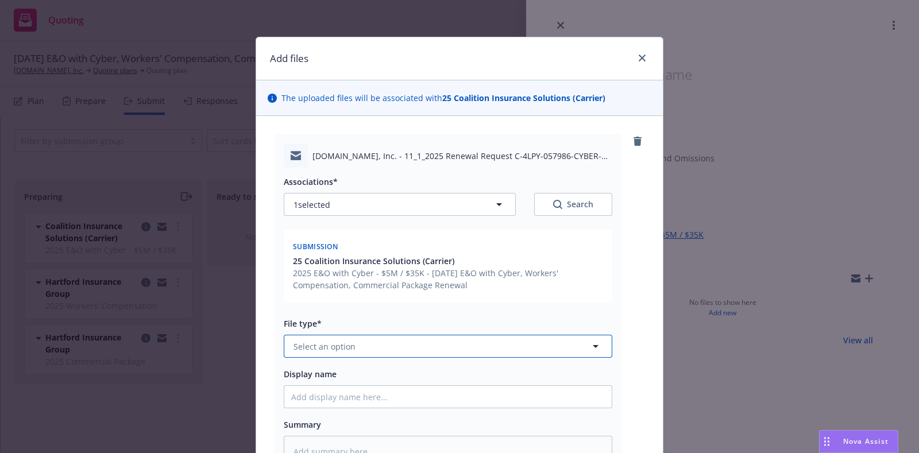
click at [395, 337] on button "Select an option" at bounding box center [448, 346] width 328 height 23
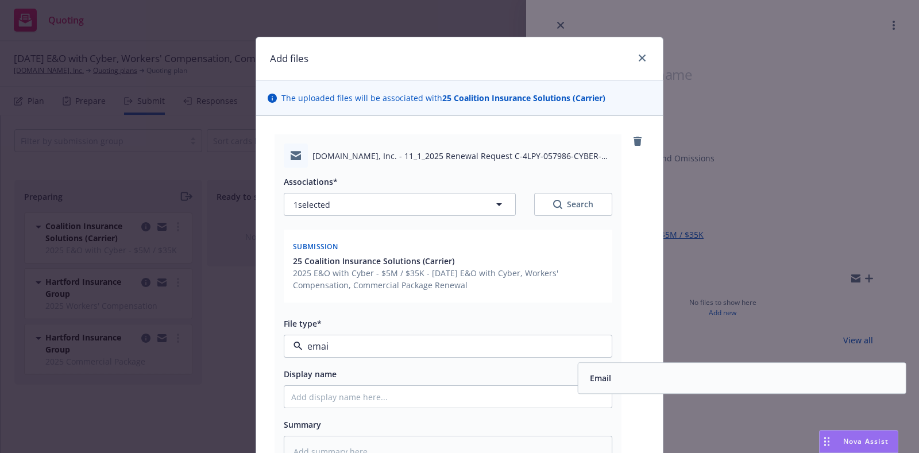
type input "email"
click at [594, 373] on span "Email" at bounding box center [600, 379] width 21 height 12
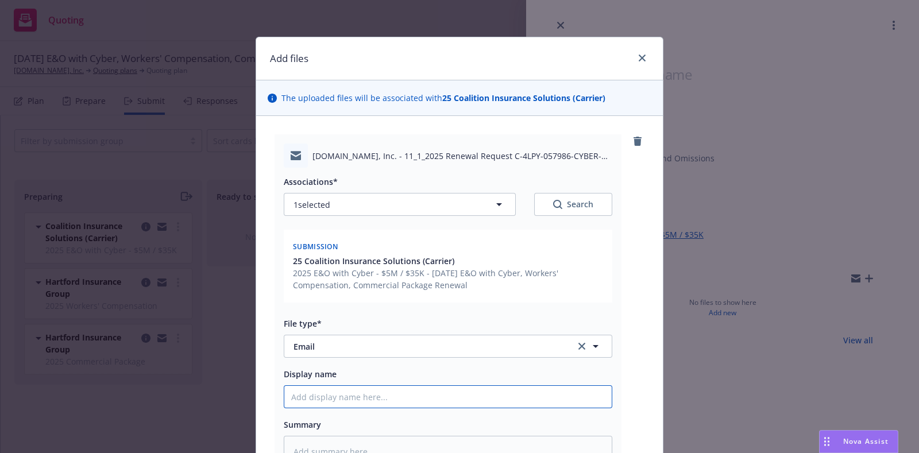
click at [328, 399] on input "Display name" at bounding box center [447, 397] width 327 height 22
paste input "[YR] [POLICY TYPE] Request for Renewal Requirements to [UNDERWRITER/COMPANY]"
type textarea "x"
type input "[YR] [POLICY TYPE] Request for Renewal Requirements to [UNDERWRITER/COMPANY]"
drag, startPoint x: 351, startPoint y: 398, endPoint x: 233, endPoint y: 397, distance: 118.3
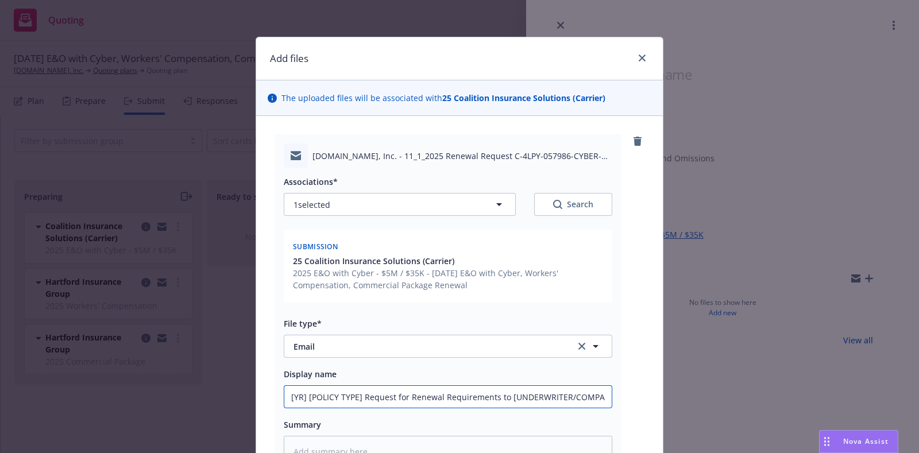
click at [233, 397] on div "Add files The uploaded files will be associated with 25 Coalition Insurance Sol…" at bounding box center [459, 226] width 919 height 453
type textarea "x"
type input "2 Request for Renewal Requirements to [UNDERWRITER/COMPANY]"
type textarea "x"
type input "20 Request for Renewal Requirements to [UNDERWRITER/COMPANY]"
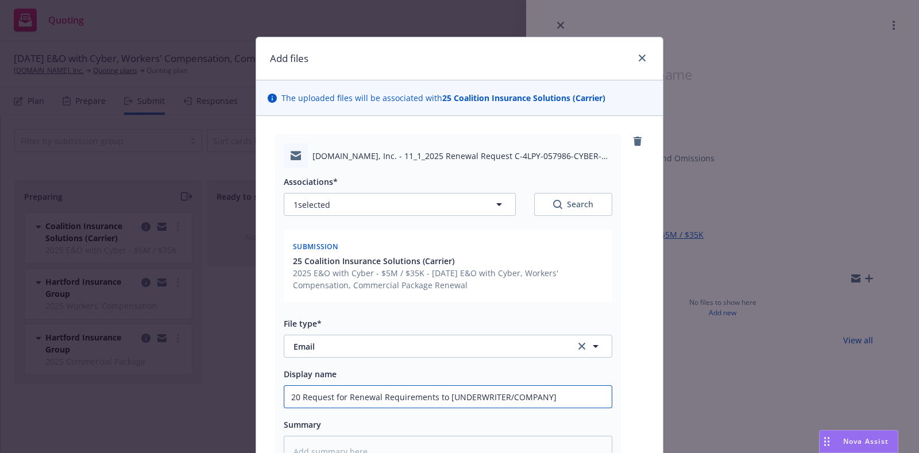
type textarea "x"
type input "202 Request for Renewal Requirements to [UNDERWRITER/COMPANY]"
type textarea "x"
type input "2025 Request for Renewal Requirements to [UNDERWRITER/COMPANY]"
type textarea "x"
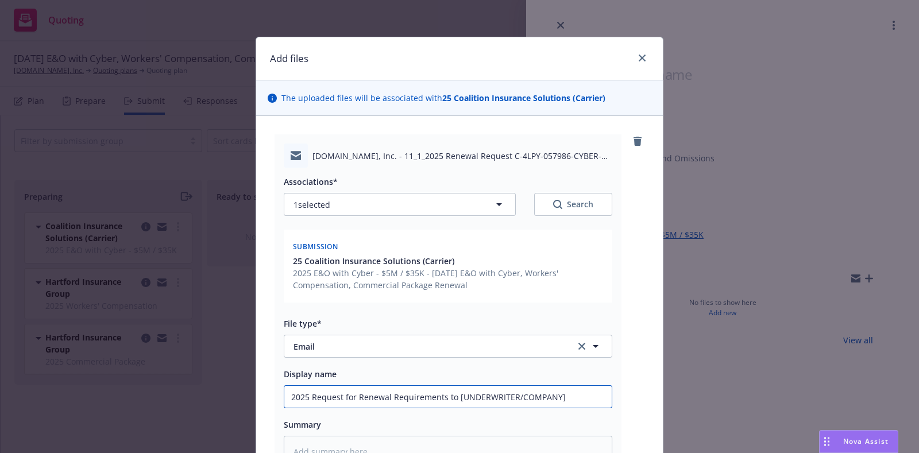
type input "2025 Request for Renewal Requirements to [UNDERWRITER/COMPANY]"
type textarea "x"
type input "2025 E Request for Renewal Requirements to [UNDERWRITER/COMPANY]"
type textarea "x"
type input "2025 E& Request for Renewal Requirements to [UNDERWRITER/COMPANY]"
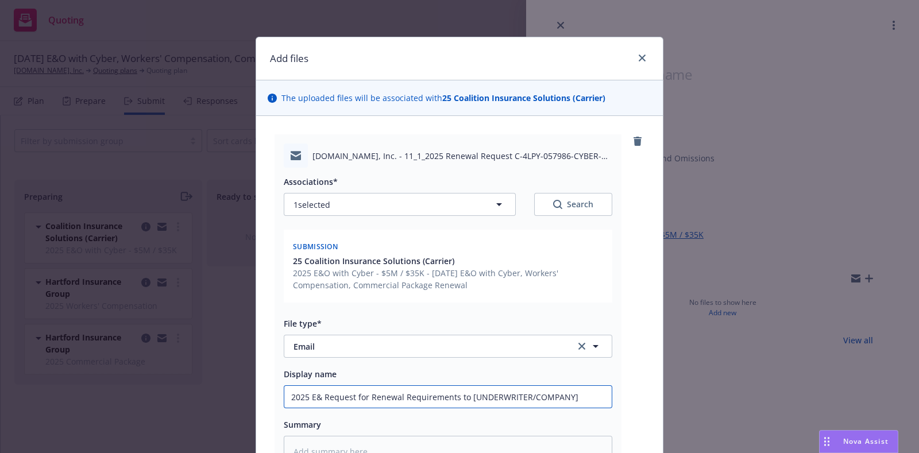
type textarea "x"
type input "2025 E&O Request for Renewal Requirements to [UNDERWRITER/COMPANY]"
type textarea "x"
type input "2025 E&O/ Request for Renewal Requirements to [UNDERWRITER/COMPANY]"
type textarea "x"
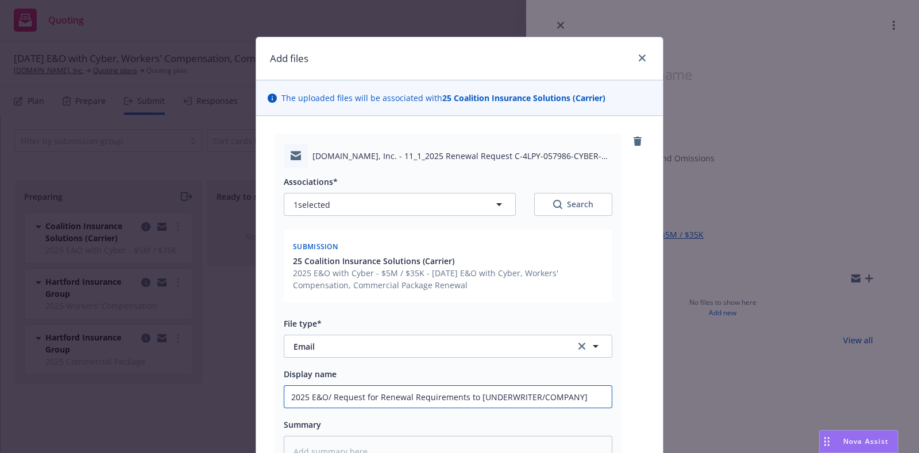
type input "2025 E&O/C Request for Renewal Requirements to [UNDERWRITER/COMPANY]"
type textarea "x"
type input "2025 E&O/Cy Request for Renewal Requirements to [UNDERWRITER/COMPANY]"
type textarea "x"
type input "2025 E&O/Cybe Request for Renewal Requirements to [UNDERWRITER/COMPANY]"
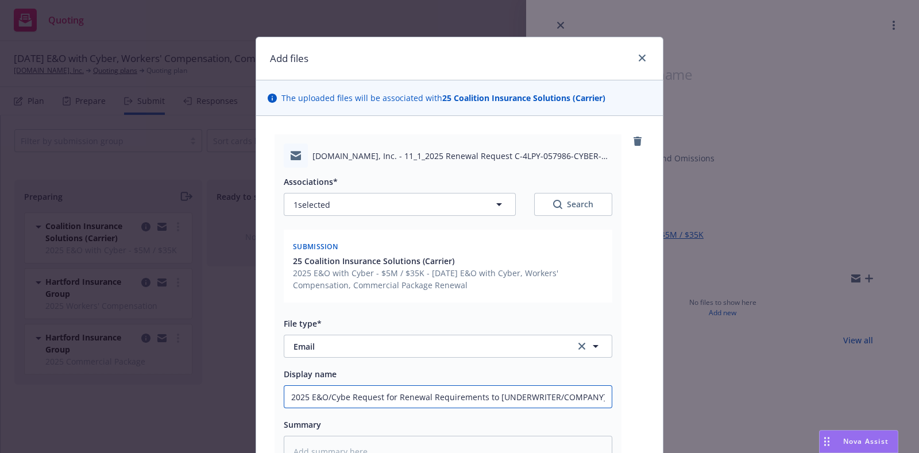
type textarea "x"
type input "2025 E&O/Cyber Request for Renewal Requirements to [UNDERWRITER/COMPANY]"
drag, startPoint x: 597, startPoint y: 398, endPoint x: 494, endPoint y: 392, distance: 103.6
click at [494, 392] on input "2025 E&O/Cyber Request for Renewal Requirements to [UNDERWRITER/COMPANY]" at bounding box center [447, 397] width 327 height 22
type textarea "x"
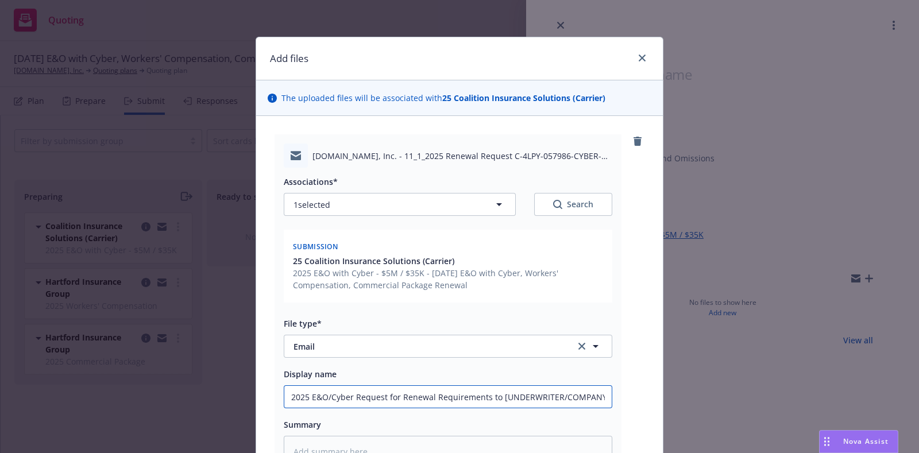
type input "2025 E&O/Cyber Request for Renewal Requirements to R"
type textarea "x"
type input "2025 E&O/Cyber Request for Renewal Requirements to RT"
type textarea "x"
type input "2025 E&O/Cyber Request for Renewal Requirements to RT S"
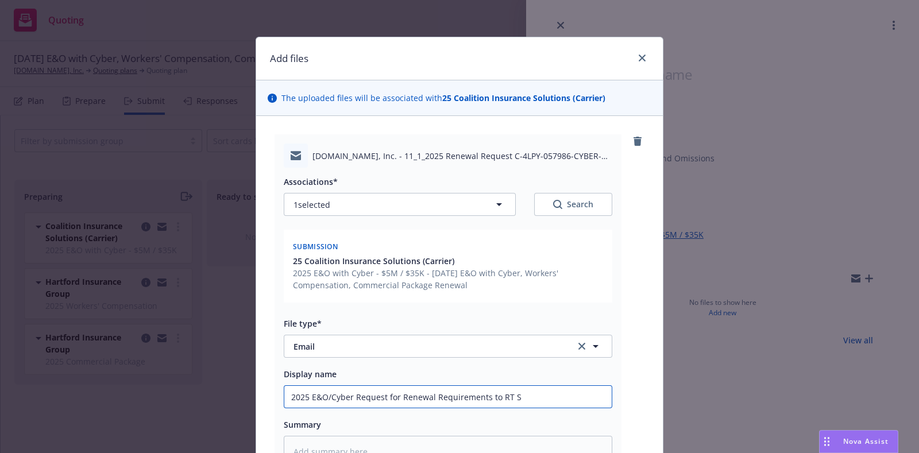
type textarea "x"
type input "2025 E&O/Cyber Request for Renewal Requirements to RT Sp"
type textarea "x"
type input "2025 E&O/Cyber Request for Renewal Requirements to RT Spe"
type textarea "x"
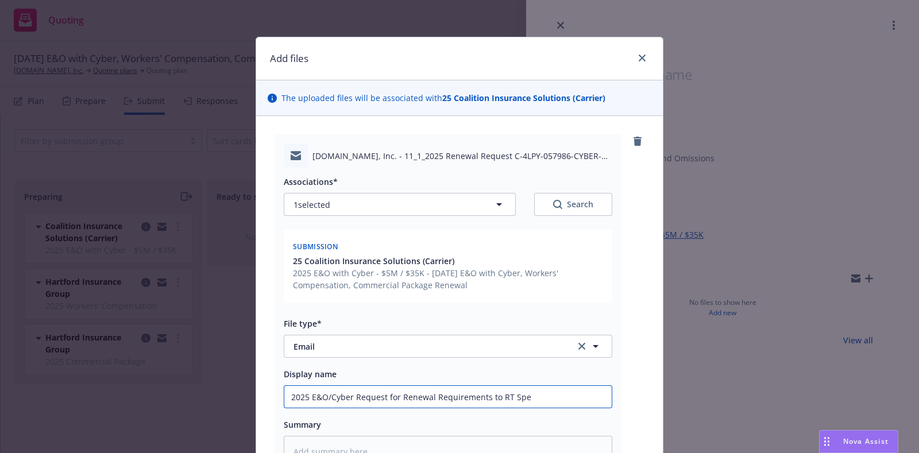
type input "2025 E&O/Cyber Request for Renewal Requirements to RT Spec"
type textarea "x"
type input "2025 E&O/Cyber Request for Renewal Requirements to RT Speci"
type textarea "x"
type input "2025 E&O/Cyber Request for Renewal Requirements to RT Specia"
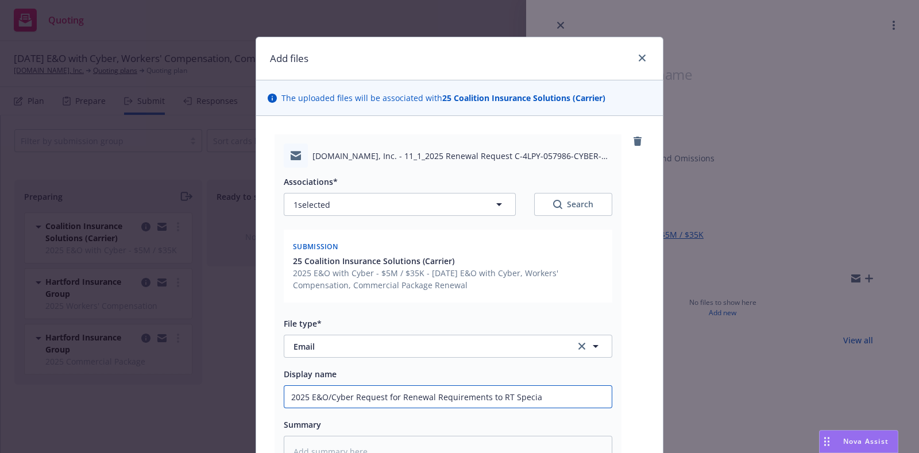
type textarea "x"
type input "2025 E&O/Cyber Request for Renewal Requirements to RT Special"
type textarea "x"
type input "2025 E&O/Cyber Request for Renewal Requirements to RT Specialt"
type textarea "x"
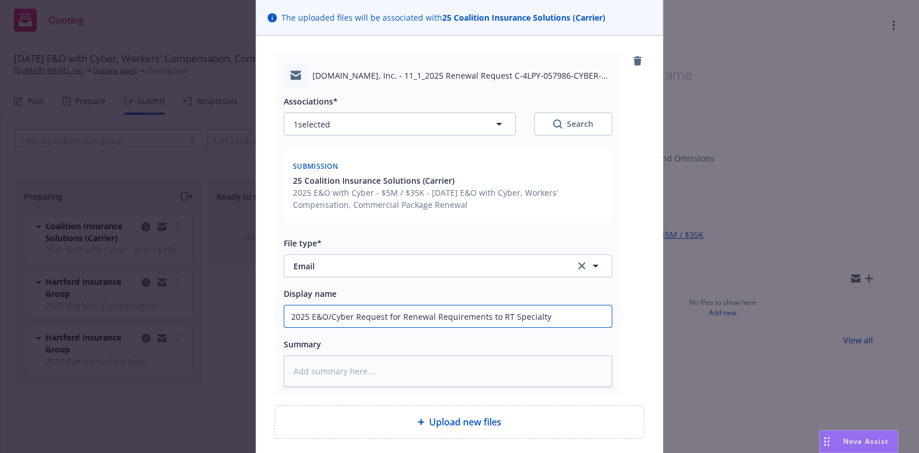
scroll to position [172, 0]
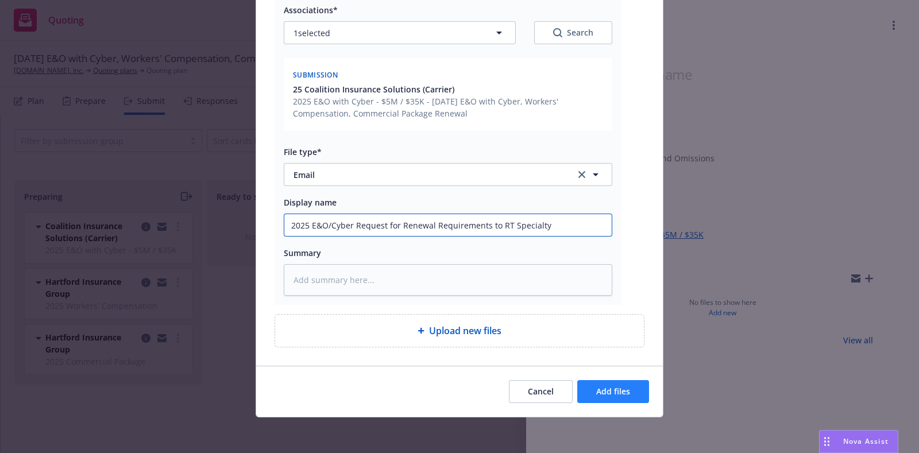
type input "2025 E&O/Cyber Request for Renewal Requirements to RT Specialty"
click at [587, 388] on button "Add files" at bounding box center [613, 391] width 72 height 23
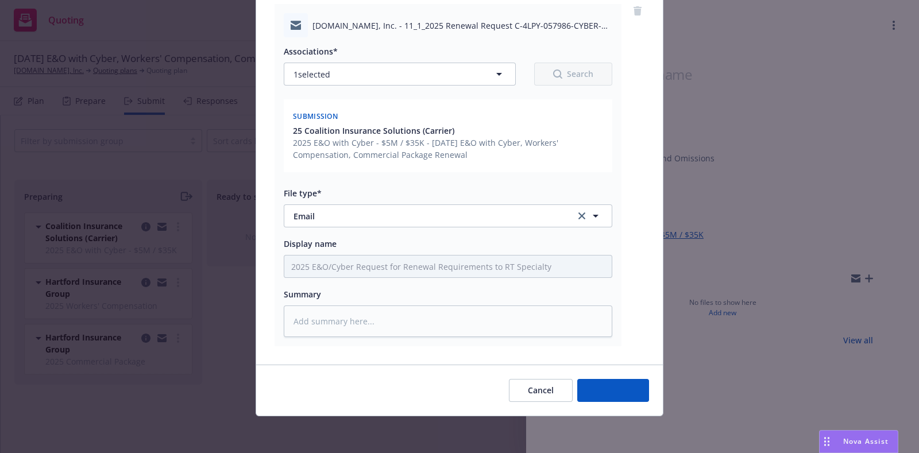
scroll to position [129, 0]
type textarea "x"
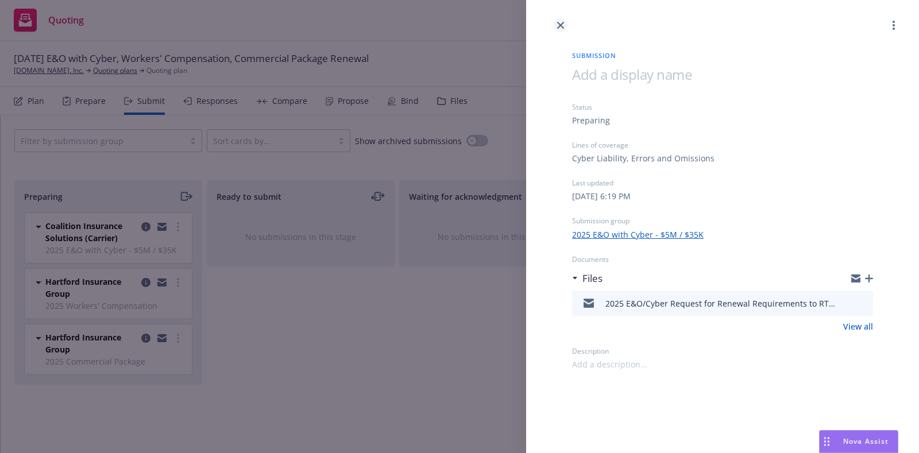
click at [556, 22] on link "close" at bounding box center [561, 25] width 14 height 14
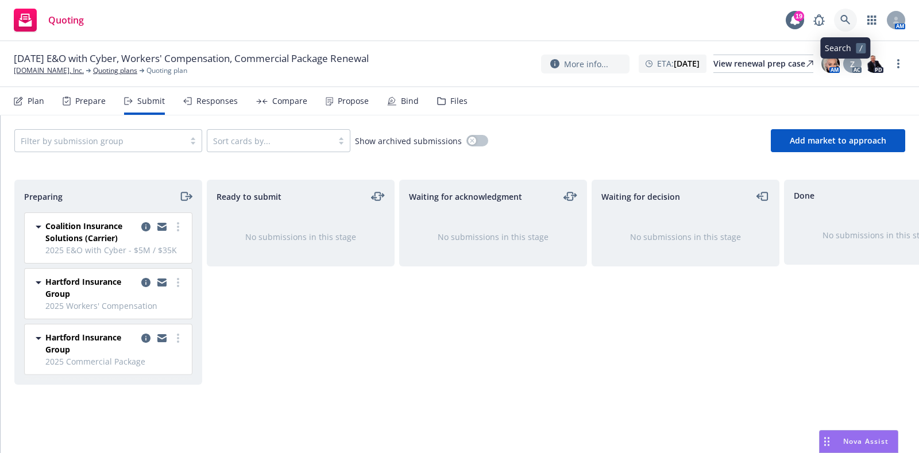
click at [850, 26] on link at bounding box center [845, 20] width 23 height 23
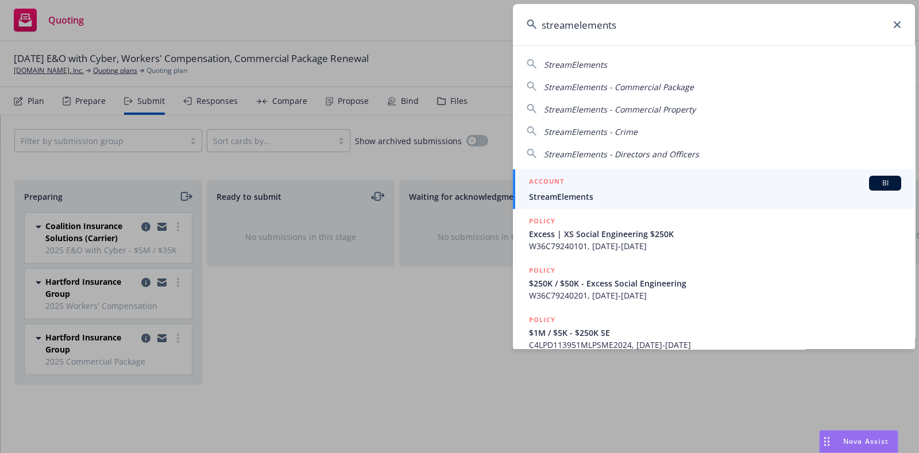
type input "streamelements"
click at [581, 181] on div "ACCOUNT BI" at bounding box center [715, 183] width 372 height 15
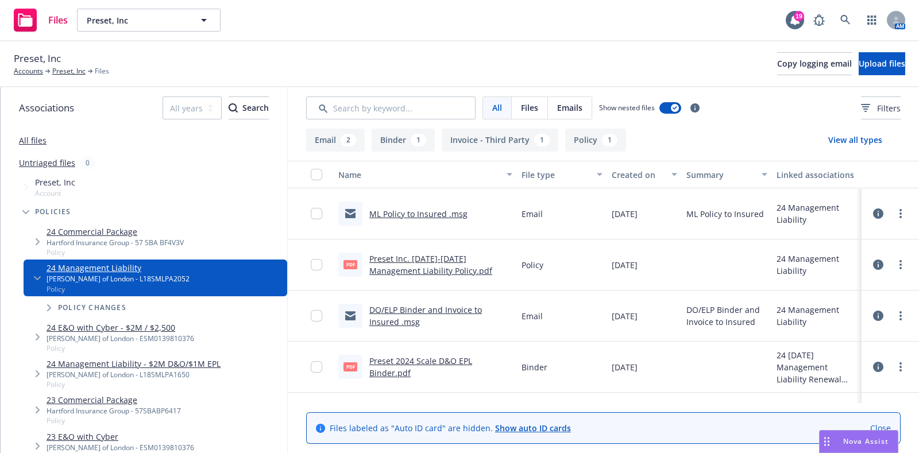
scroll to position [40, 0]
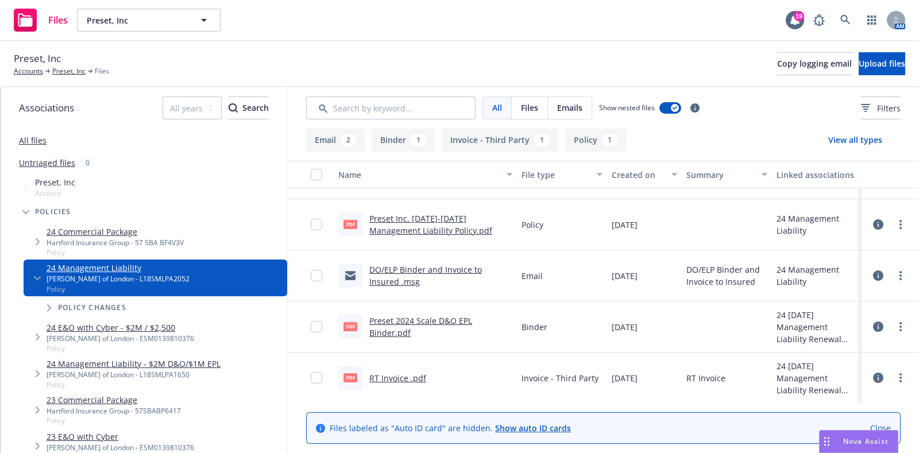
click at [444, 315] on link "Preset 2024 Scale D&O EPL Binder.pdf" at bounding box center [420, 326] width 103 height 23
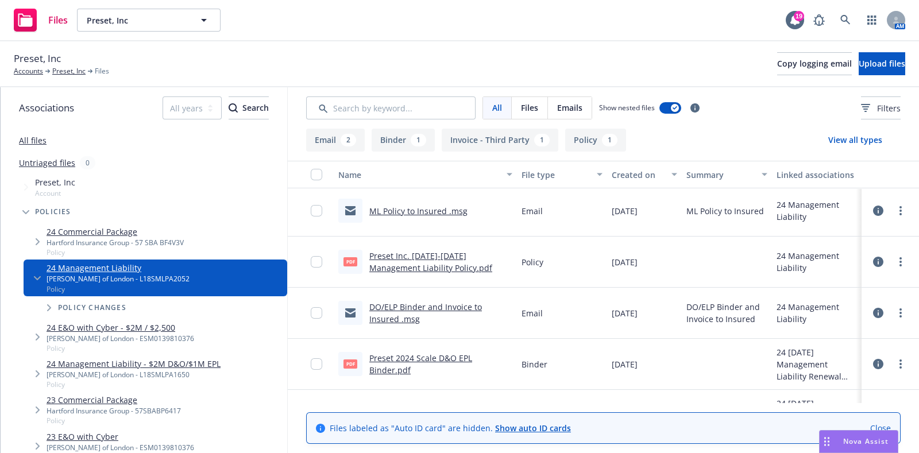
scroll to position [0, 0]
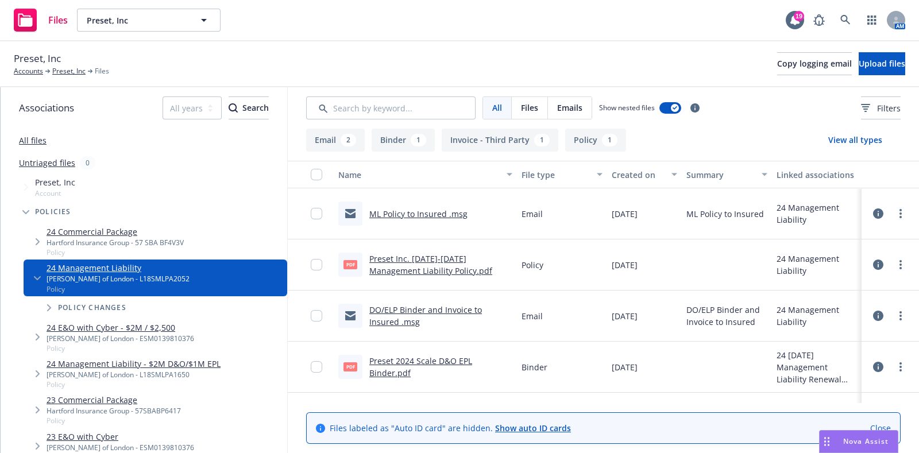
click at [393, 313] on link "DO/ELP Binder and Invoice to Insured .msg" at bounding box center [425, 315] width 113 height 23
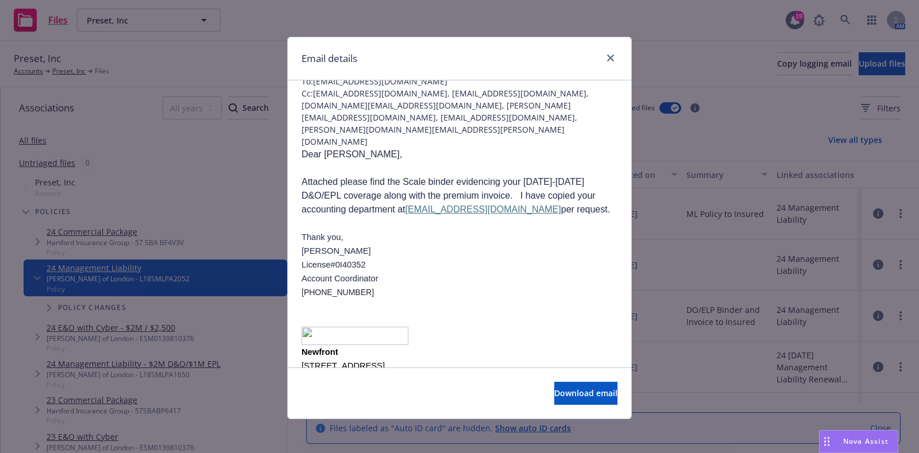
scroll to position [134, 0]
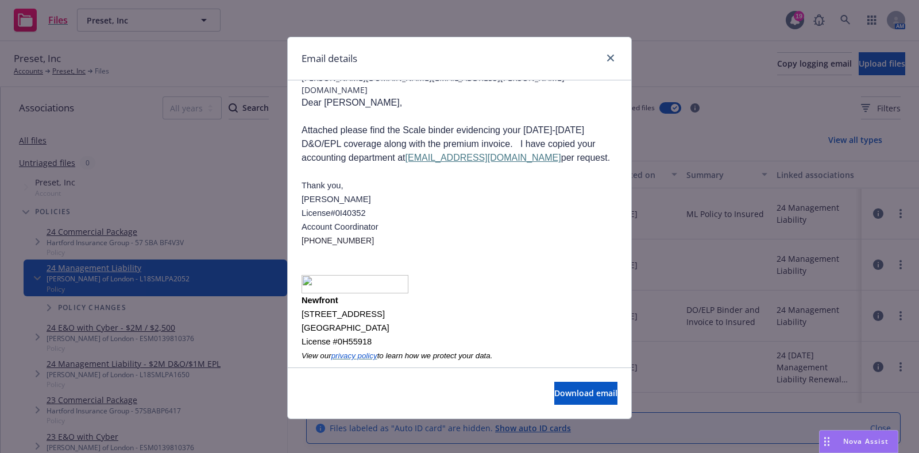
click at [591, 53] on div "Email details" at bounding box center [459, 58] width 343 height 43
click at [604, 53] on link "close" at bounding box center [611, 58] width 14 height 14
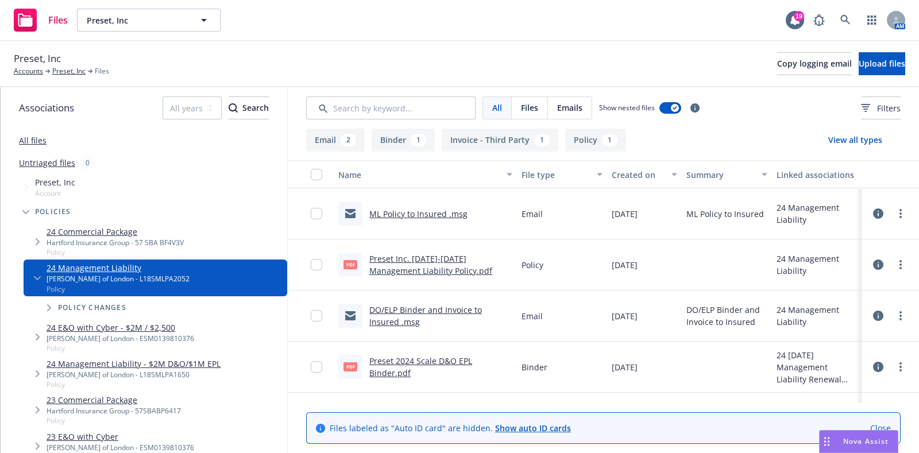
scroll to position [40, 0]
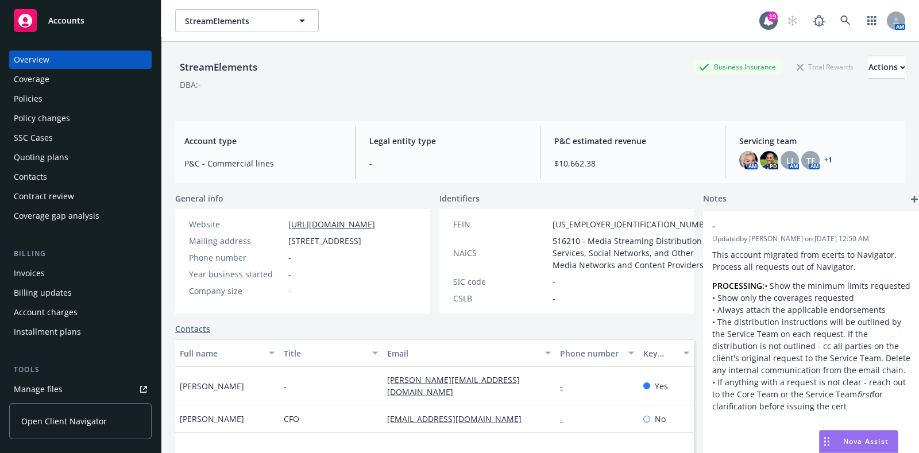
click at [65, 102] on div "Policies" at bounding box center [80, 99] width 133 height 18
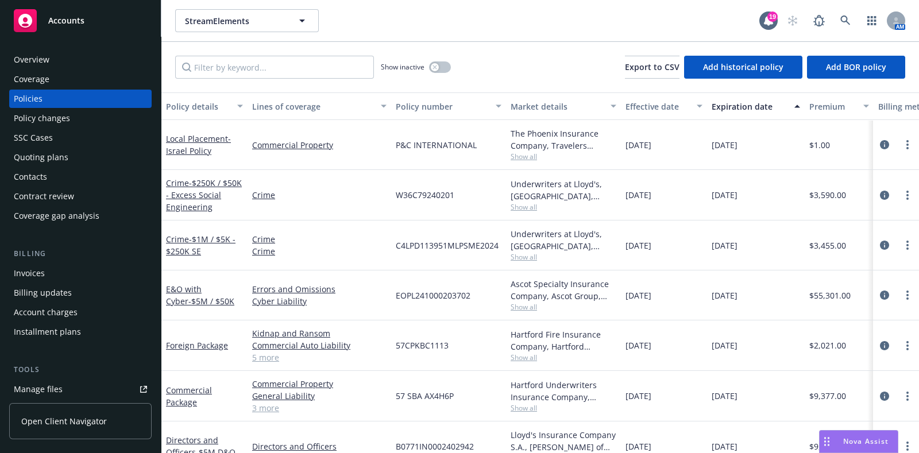
scroll to position [28, 0]
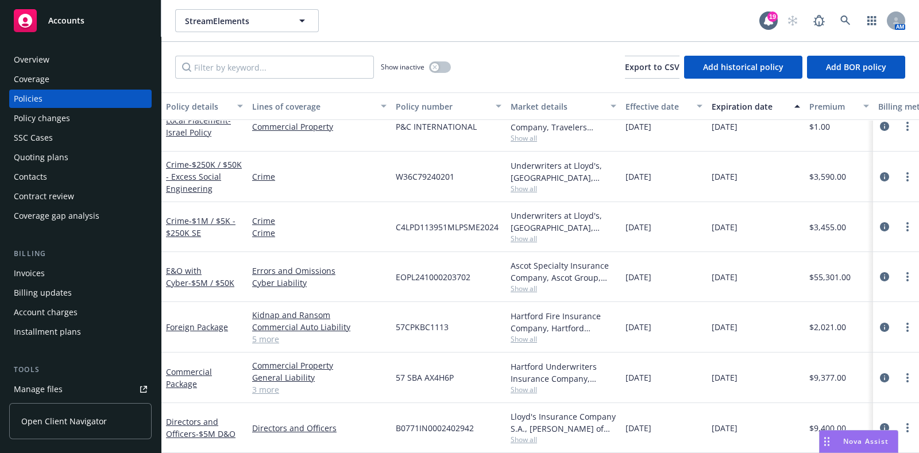
click at [529, 184] on span "Show all" at bounding box center [564, 189] width 106 height 10
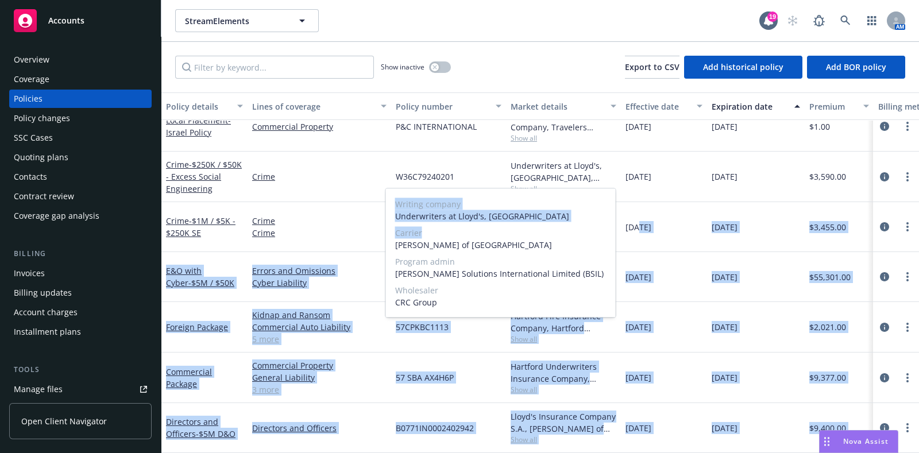
drag, startPoint x: 612, startPoint y: 237, endPoint x: 639, endPoint y: 231, distance: 27.6
click at [639, 231] on body "Accounts Overview Coverage Policies Policy changes SSC Cases Quoting plans Cont…" at bounding box center [459, 226] width 919 height 453
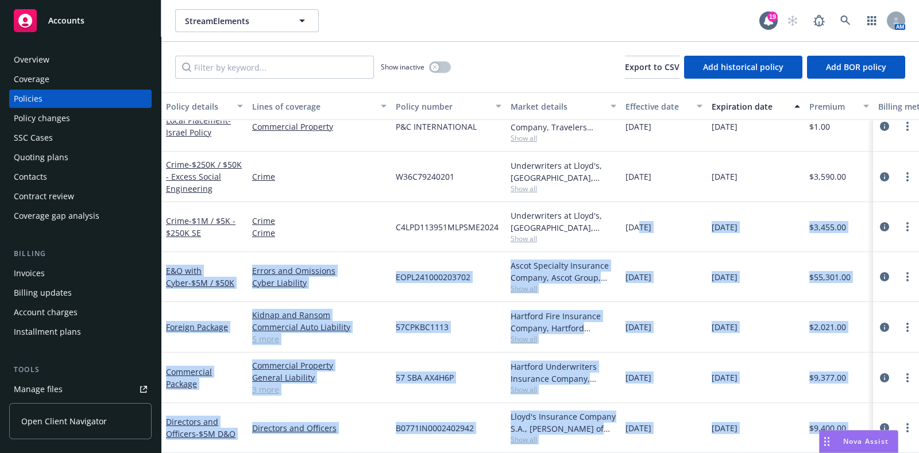
click at [639, 231] on div "[DATE]" at bounding box center [664, 227] width 86 height 50
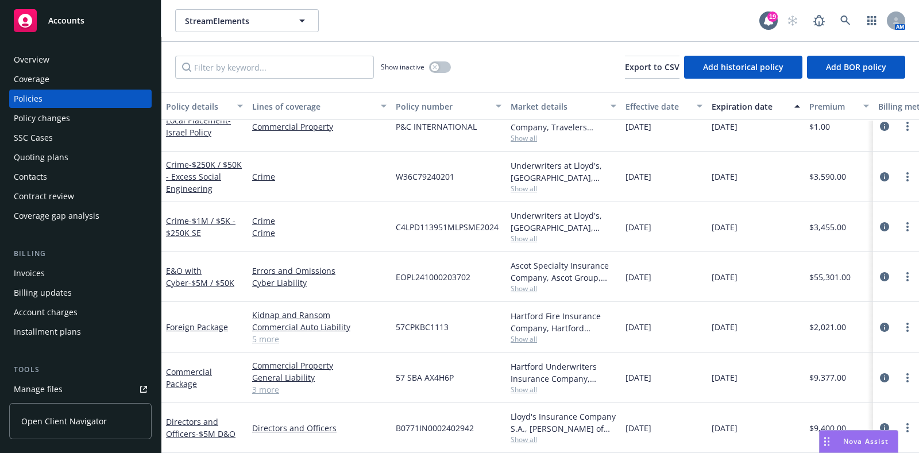
click at [543, 234] on span "Show all" at bounding box center [564, 239] width 106 height 10
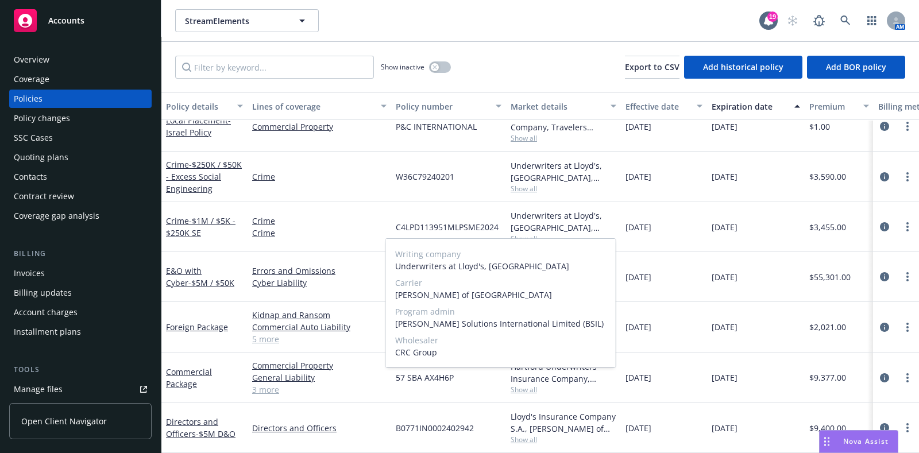
scroll to position [28, 4]
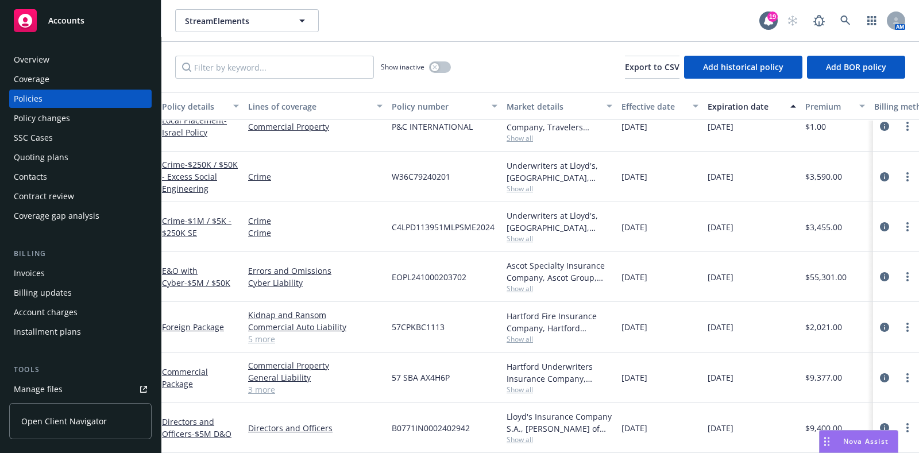
click at [522, 133] on span "Show all" at bounding box center [559, 138] width 106 height 10
click at [525, 284] on span "Show all" at bounding box center [559, 289] width 106 height 10
click at [549, 262] on div "Ascot Specialty Insurance Company, Ascot Group, CRC Group" at bounding box center [559, 272] width 106 height 24
click at [520, 435] on span "Show all" at bounding box center [559, 440] width 106 height 10
click at [877, 220] on link "circleInformation" at bounding box center [884, 227] width 14 height 14
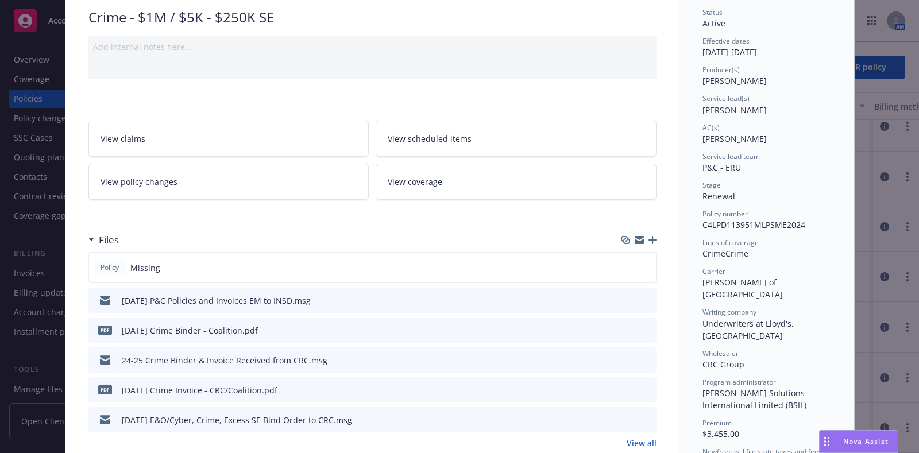
scroll to position [121, 0]
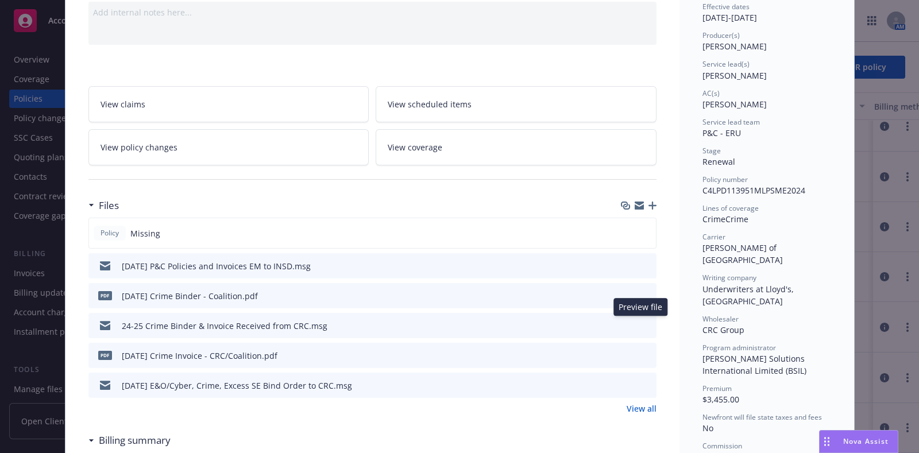
click at [640, 322] on icon "preview file" at bounding box center [645, 325] width 10 height 8
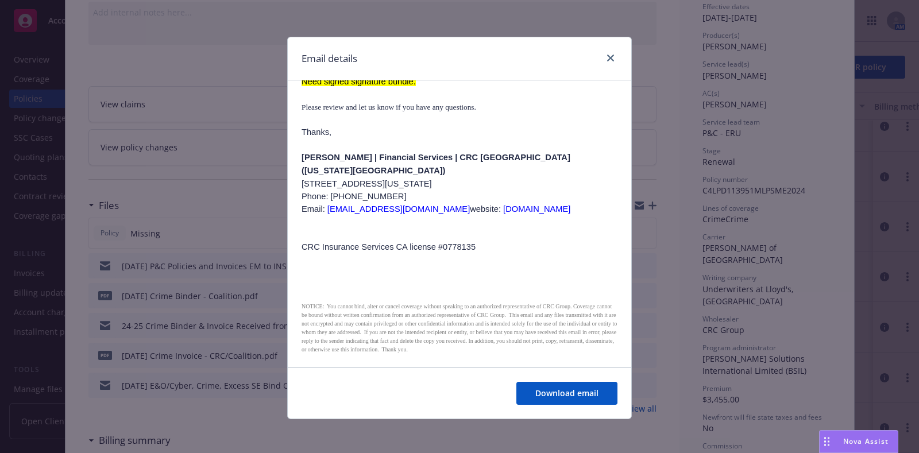
scroll to position [0, 0]
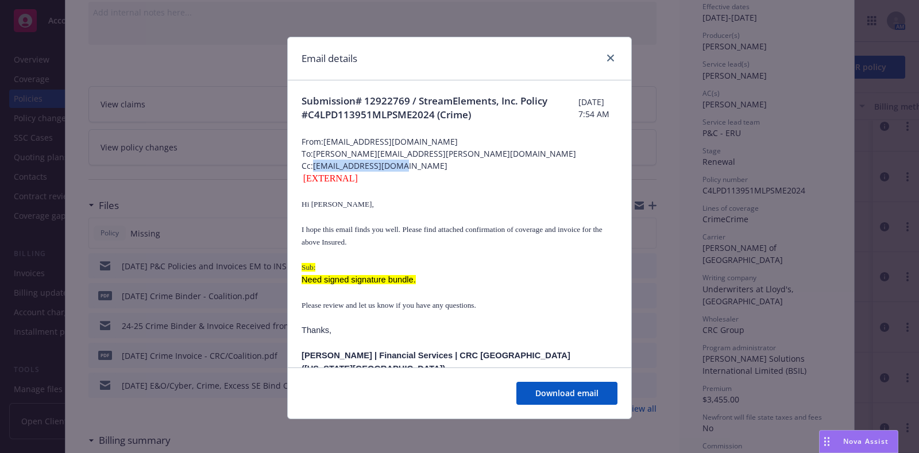
drag, startPoint x: 405, startPoint y: 165, endPoint x: 309, endPoint y: 161, distance: 96.0
click at [309, 161] on span "Cc: JLiptak@crcgroup.com" at bounding box center [459, 166] width 316 height 12
copy span "JLiptak@crcgroup.com"
click at [602, 51] on div at bounding box center [608, 58] width 18 height 15
click at [607, 55] on icon "close" at bounding box center [610, 58] width 7 height 7
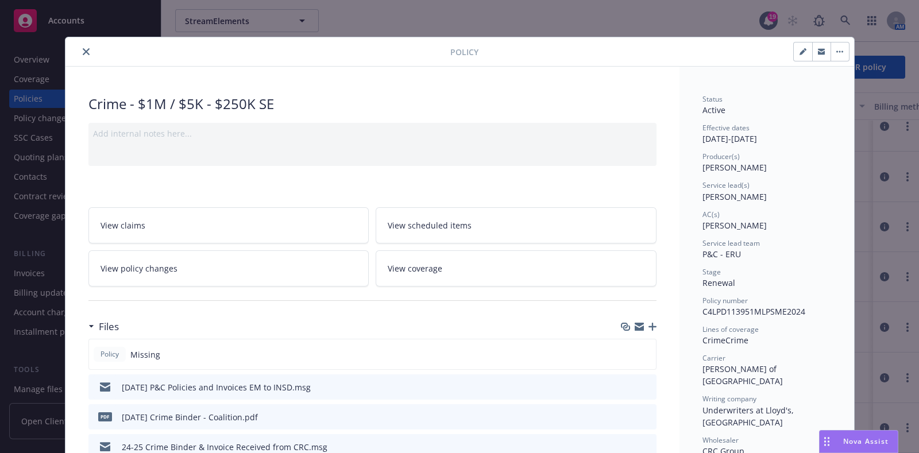
click at [83, 53] on icon "close" at bounding box center [86, 51] width 7 height 7
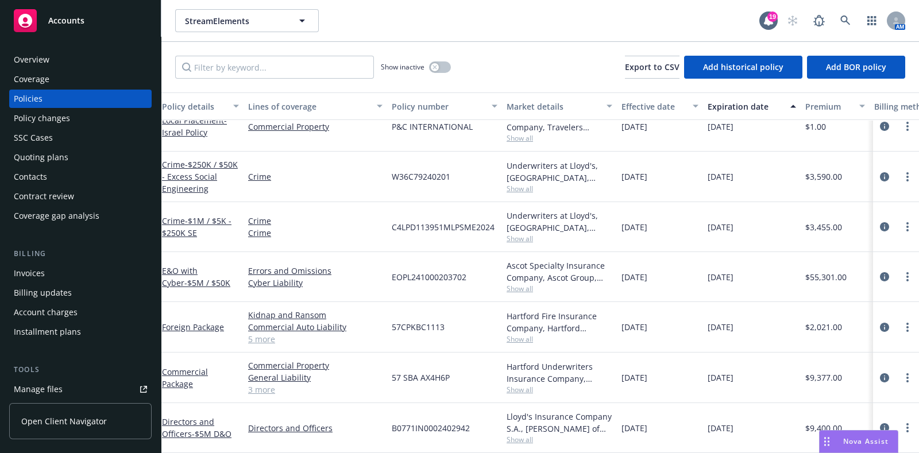
scroll to position [0, 4]
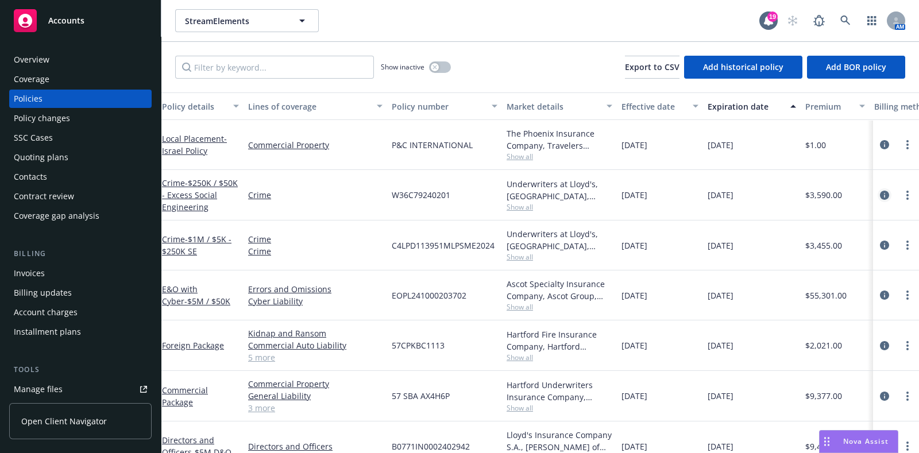
click at [880, 199] on icon "circleInformation" at bounding box center [884, 195] width 9 height 9
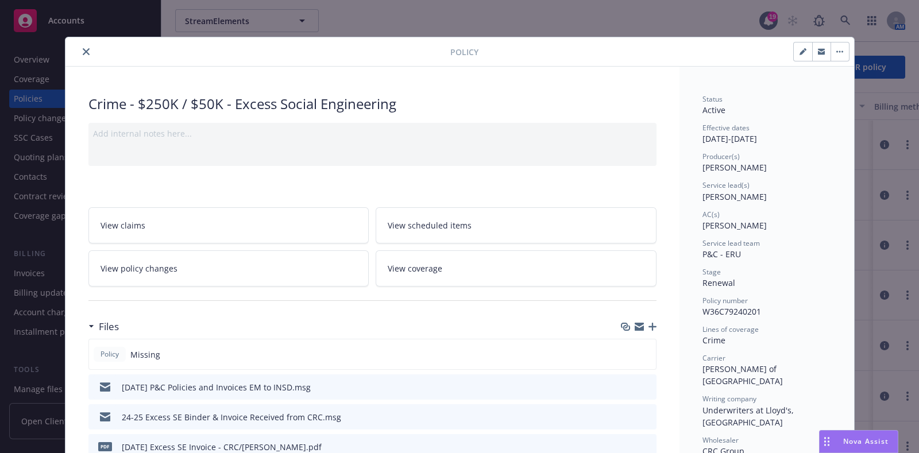
click at [75, 56] on div at bounding box center [260, 52] width 380 height 14
click at [83, 47] on button "close" at bounding box center [86, 52] width 14 height 14
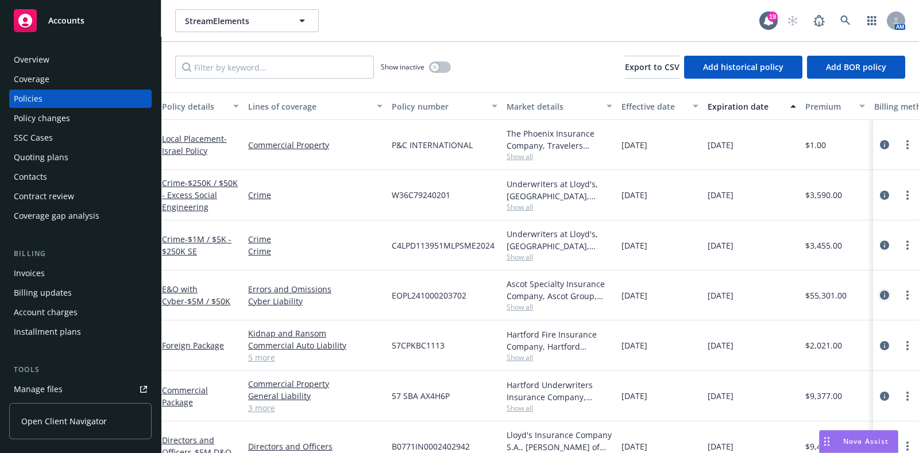
click at [877, 291] on link "circleInformation" at bounding box center [884, 295] width 14 height 14
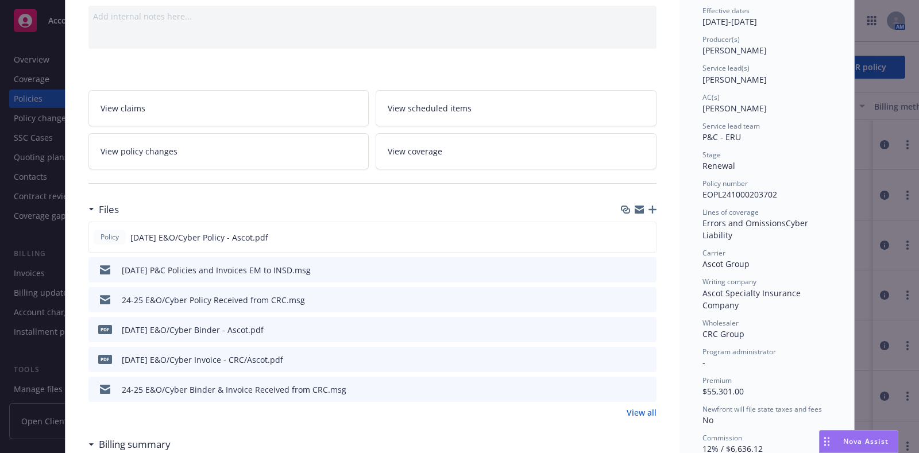
scroll to position [127, 0]
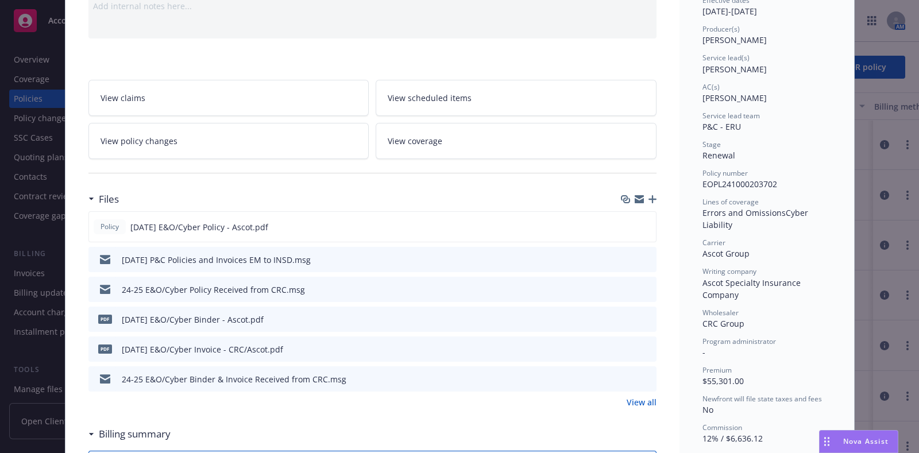
click at [640, 378] on icon "preview file" at bounding box center [645, 378] width 10 height 8
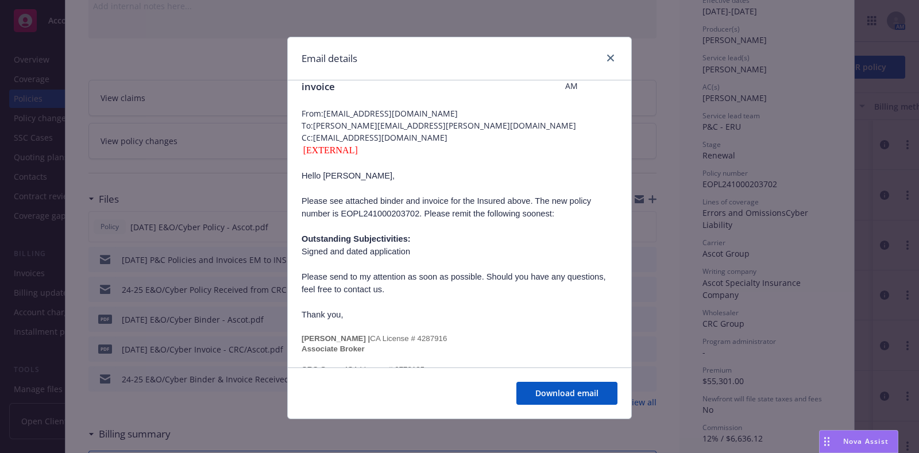
scroll to position [0, 0]
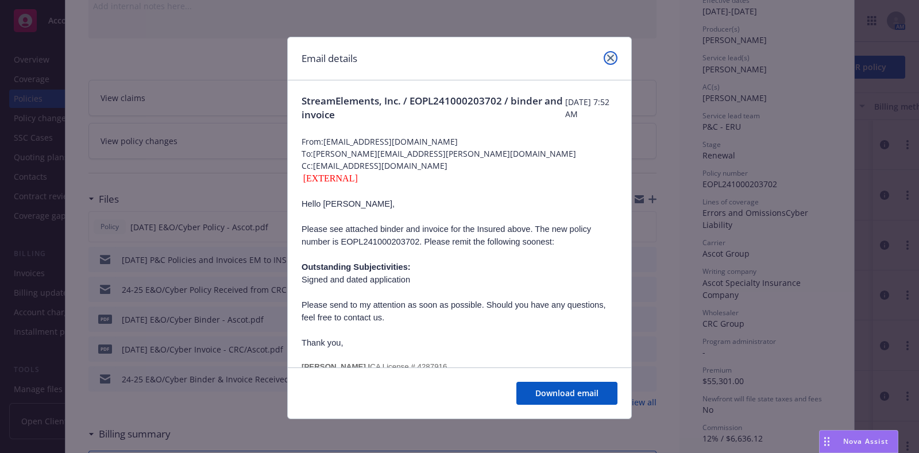
click at [610, 60] on link "close" at bounding box center [611, 58] width 14 height 14
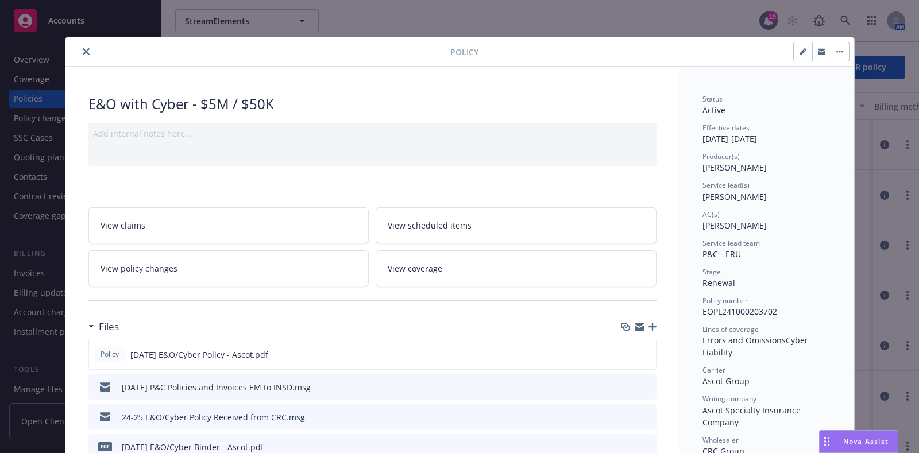
click at [83, 51] on icon "close" at bounding box center [86, 51] width 7 height 7
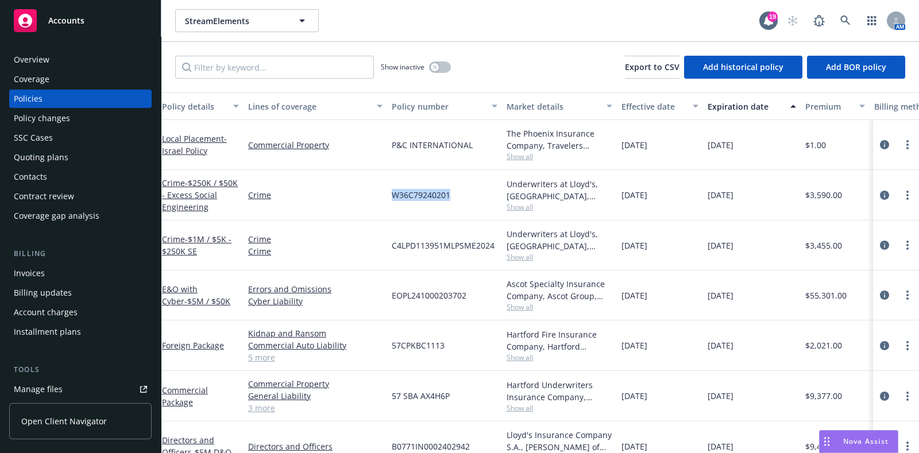
drag, startPoint x: 458, startPoint y: 200, endPoint x: 335, endPoint y: 181, distance: 124.3
click at [335, 181] on div "Crime - $250K / $50K - Excess Social Engineering Crime W36C79240201 Underwriter…" at bounding box center [711, 195] width 1108 height 51
drag, startPoint x: 493, startPoint y: 236, endPoint x: 382, endPoint y: 252, distance: 112.0
click at [382, 252] on div "Crime - $1M / $5K - $250K SE Crime Crime C4LPD113951MLPSME2024 Underwriters at …" at bounding box center [711, 246] width 1108 height 50
copy div "C4LPD113951MLPSME2024"
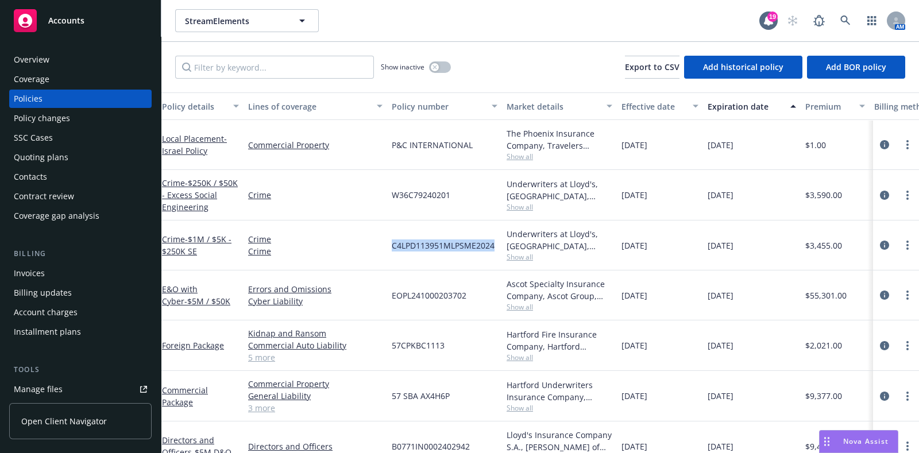
copy div "C4LPD113951MLPSME2024"
click at [880, 292] on icon "circleInformation" at bounding box center [884, 295] width 9 height 9
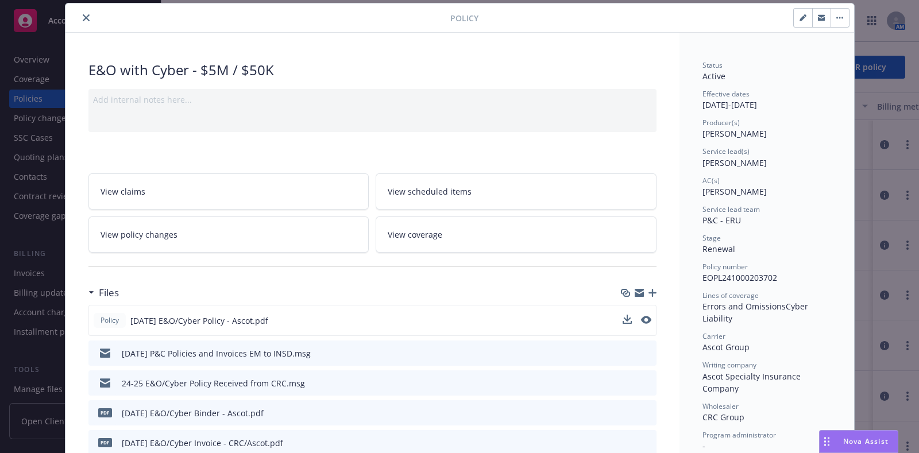
scroll to position [110, 0]
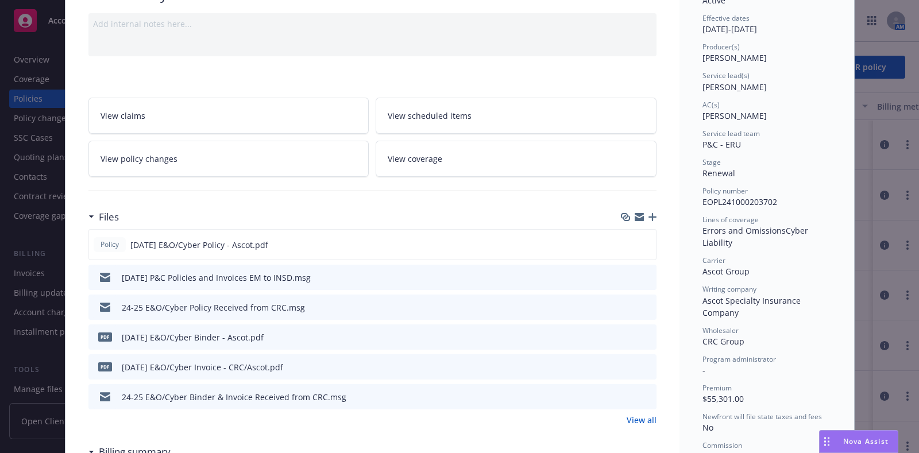
drag, startPoint x: 636, startPoint y: 386, endPoint x: 645, endPoint y: 393, distance: 11.9
click at [645, 393] on div "24-25 E&O/Cyber Binder & Invoice Received from CRC.msg" at bounding box center [372, 396] width 568 height 25
click at [645, 393] on button "preview file" at bounding box center [645, 396] width 13 height 10
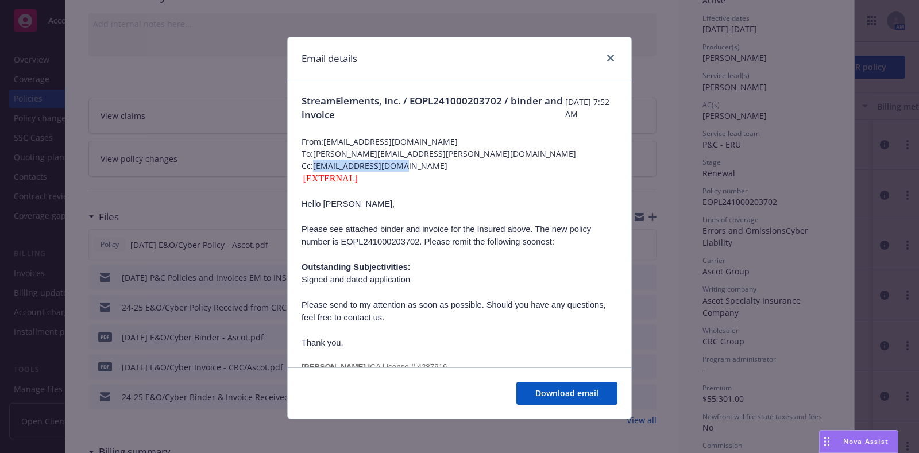
drag, startPoint x: 424, startPoint y: 168, endPoint x: 309, endPoint y: 160, distance: 115.7
click at [309, 160] on span "Cc: JLiptak@crcgroup.com" at bounding box center [459, 166] width 316 height 12
copy span "JLiptak@crcgroup.com"
click at [604, 56] on link "close" at bounding box center [611, 58] width 14 height 14
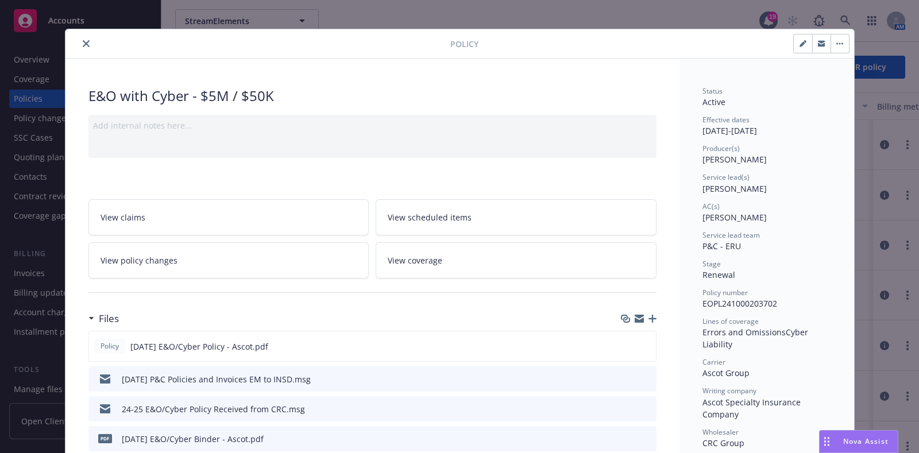
scroll to position [0, 0]
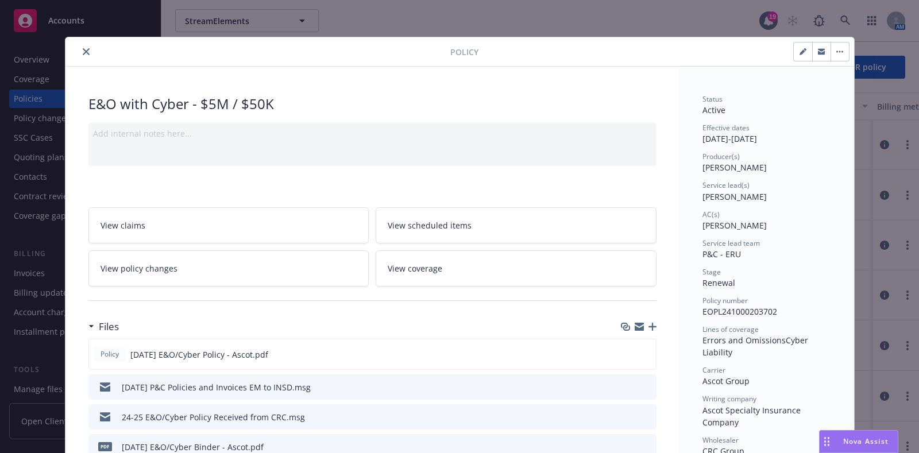
click at [86, 49] on button "close" at bounding box center [86, 52] width 14 height 14
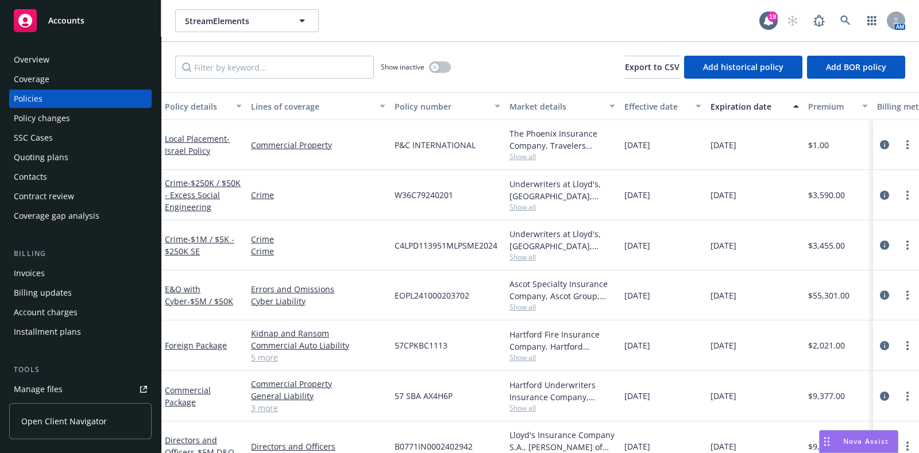
scroll to position [28, 1]
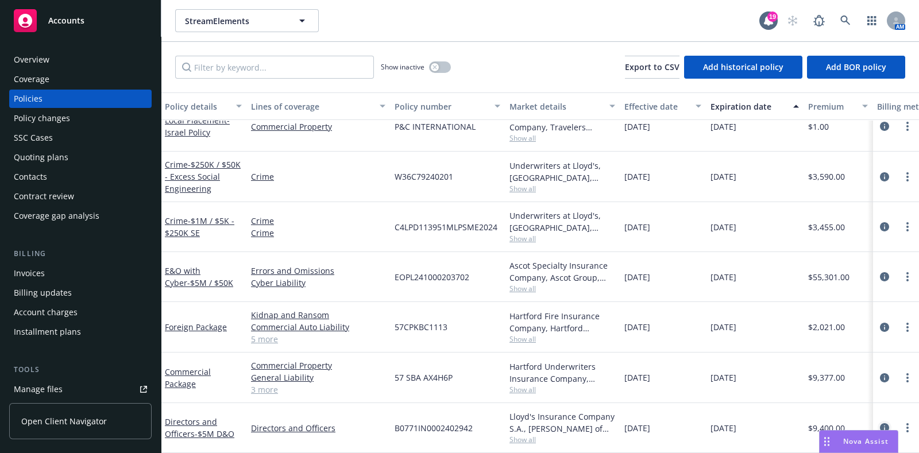
click at [880, 423] on icon "circleInformation" at bounding box center [884, 427] width 9 height 9
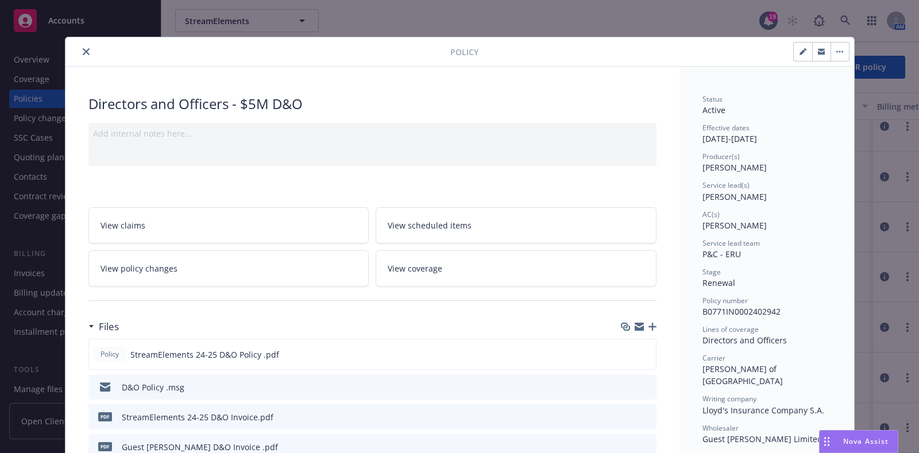
scroll to position [155, 0]
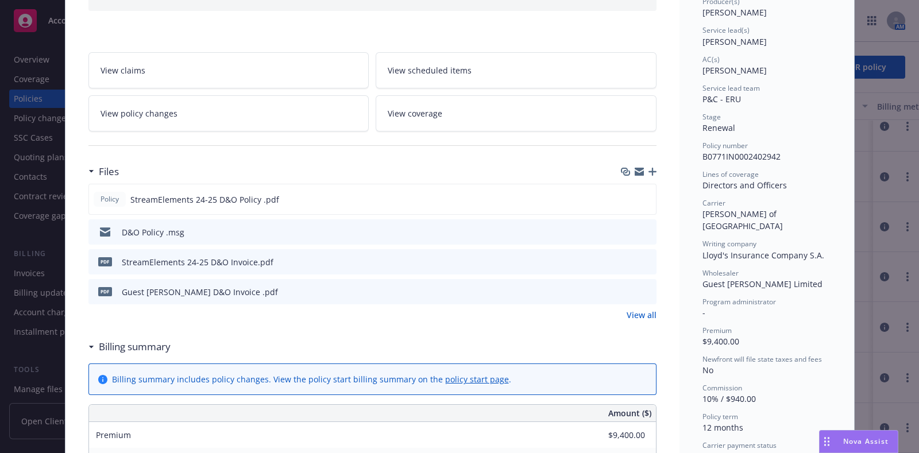
click at [640, 293] on icon "preview file" at bounding box center [645, 291] width 10 height 8
click at [647, 230] on div "D&O Policy .msg" at bounding box center [372, 231] width 568 height 25
click at [645, 229] on icon "preview file" at bounding box center [645, 231] width 10 height 8
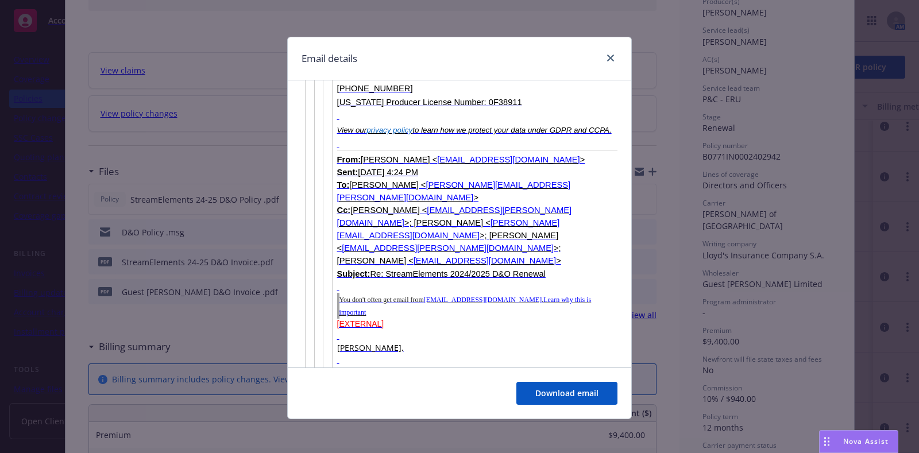
scroll to position [2624, 0]
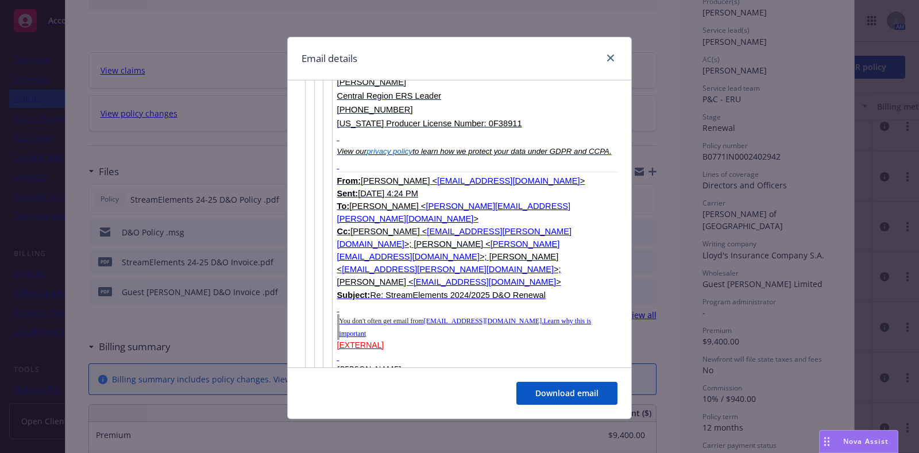
click at [233, 51] on div "Email details StreamElements 2024/2025 D&O Renewal Policy & invoice Monday, Oct…" at bounding box center [459, 226] width 919 height 453
click at [608, 60] on icon "close" at bounding box center [610, 58] width 7 height 7
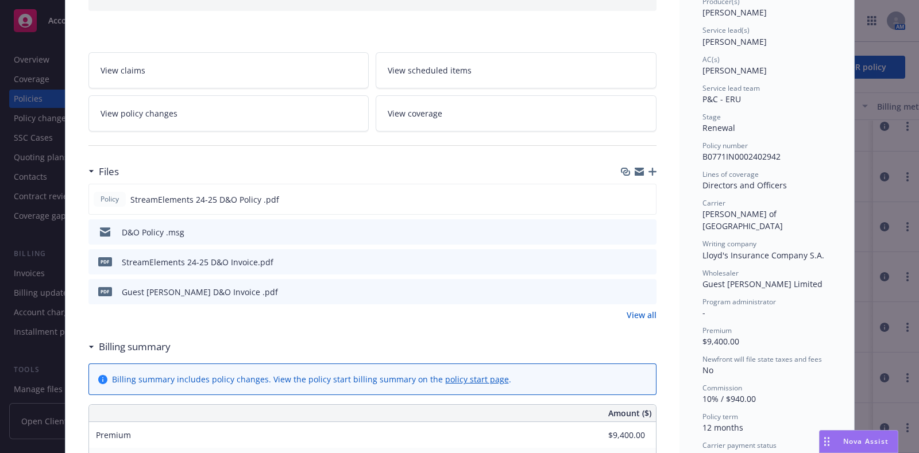
click at [637, 311] on link "View all" at bounding box center [642, 315] width 30 height 12
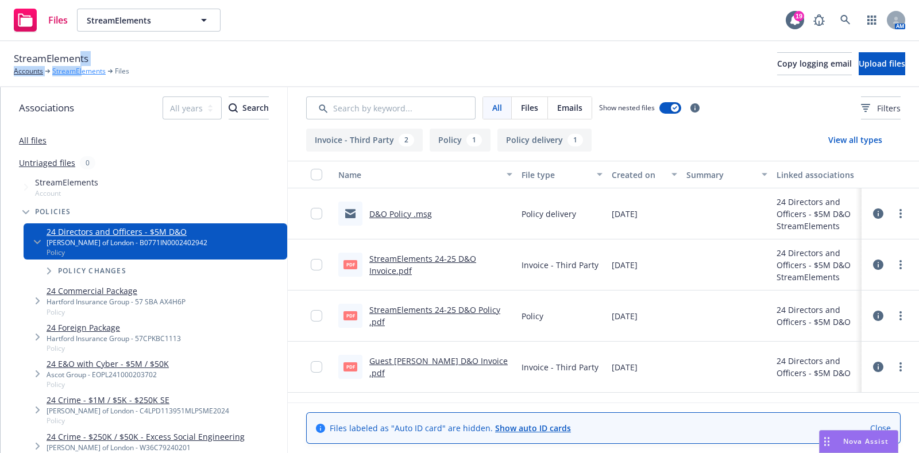
drag, startPoint x: 81, startPoint y: 65, endPoint x: 82, endPoint y: 71, distance: 5.8
click at [82, 71] on div "StreamElements Accounts StreamElements Files" at bounding box center [71, 63] width 115 height 25
click at [82, 71] on link "StreamElements" at bounding box center [78, 71] width 53 height 10
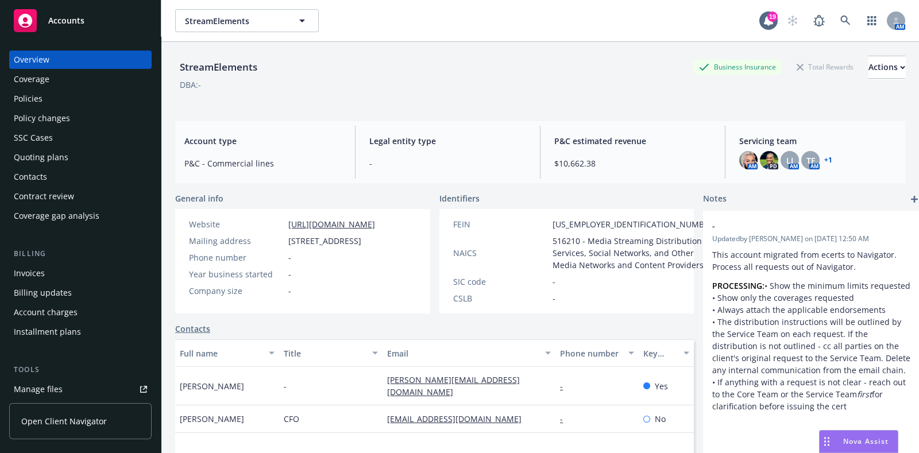
click at [65, 101] on div "Policies" at bounding box center [80, 99] width 133 height 18
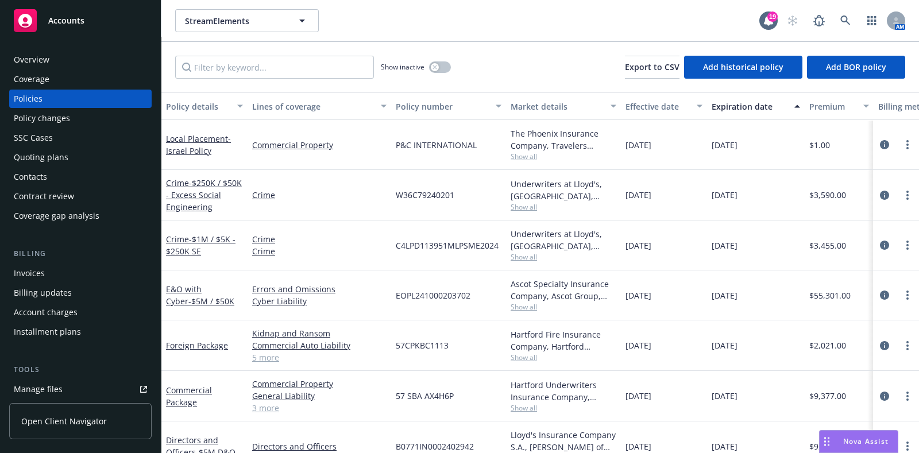
scroll to position [28, 0]
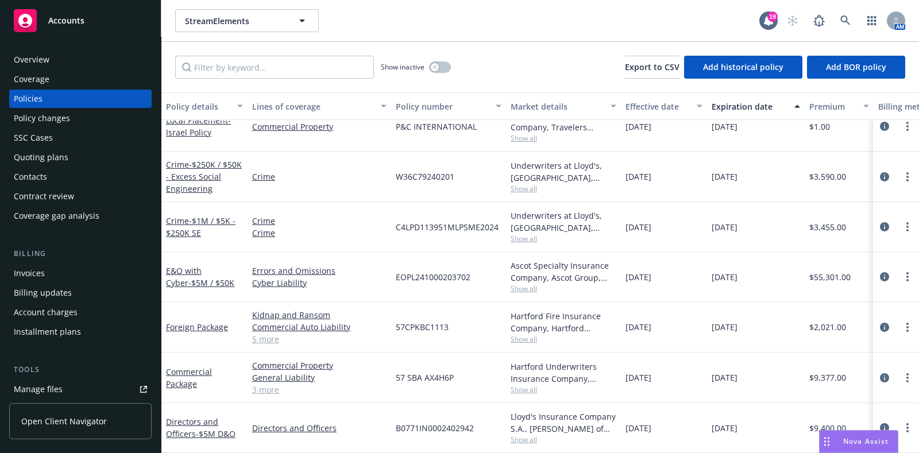
click at [530, 435] on span "Show all" at bounding box center [564, 440] width 106 height 10
click at [880, 423] on icon "circleInformation" at bounding box center [884, 427] width 9 height 9
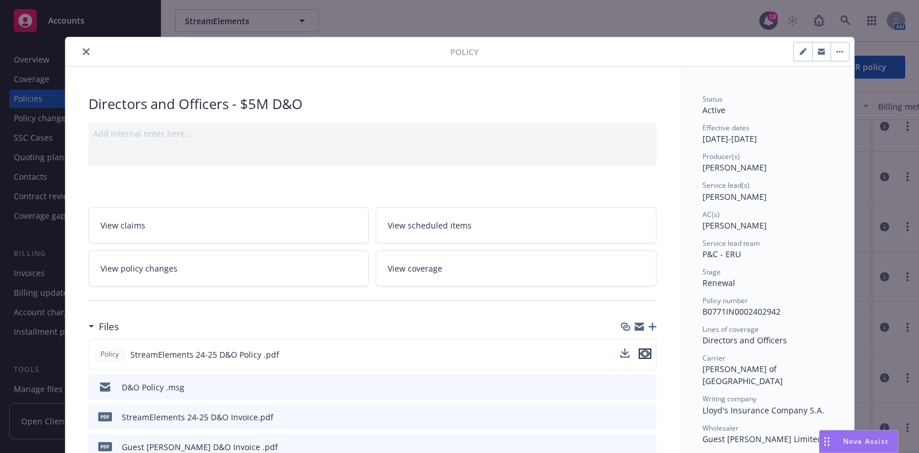
click at [640, 355] on icon "preview file" at bounding box center [645, 354] width 10 height 8
click at [79, 45] on button "close" at bounding box center [86, 52] width 14 height 14
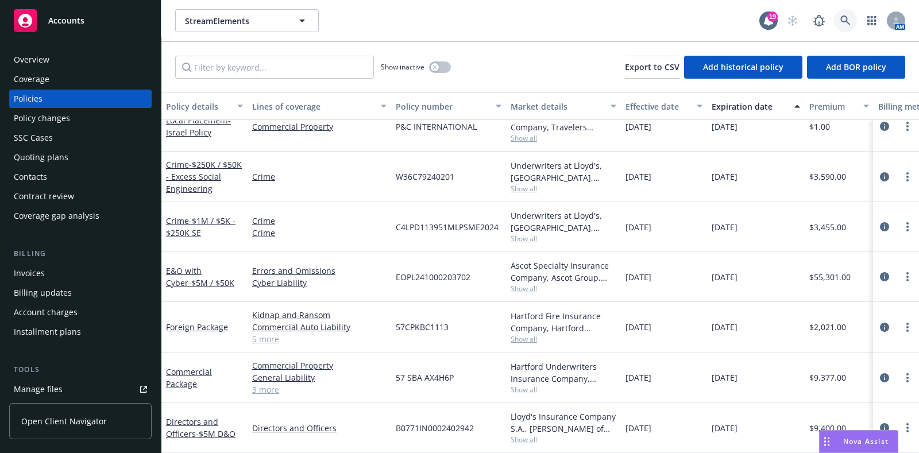
click at [848, 26] on link at bounding box center [845, 20] width 23 height 23
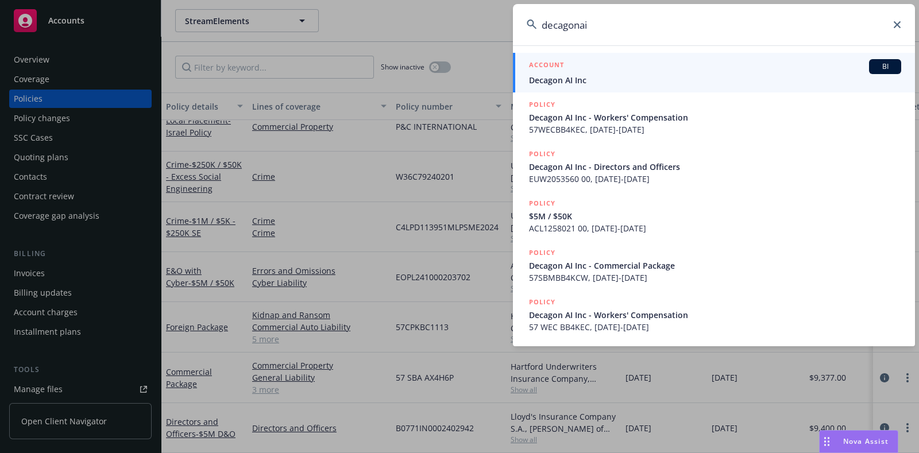
type input "decagonai"
click at [549, 78] on span "Decagon AI Inc" at bounding box center [715, 80] width 372 height 12
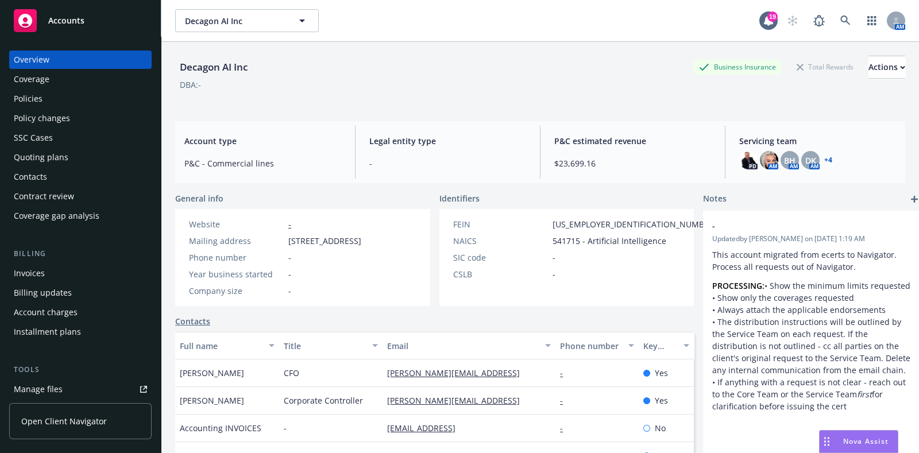
click at [83, 91] on div "Policies" at bounding box center [80, 99] width 133 height 18
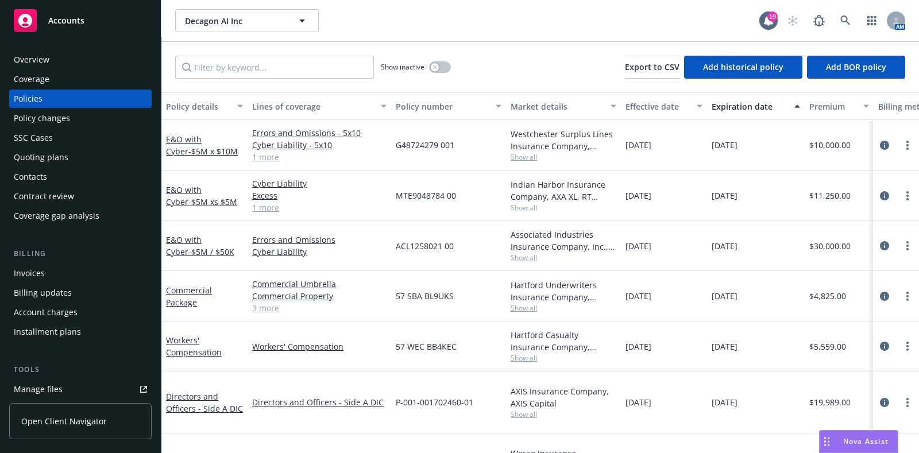
click at [534, 259] on span "Show all" at bounding box center [564, 258] width 106 height 10
click at [877, 239] on div at bounding box center [895, 246] width 37 height 14
click at [880, 245] on icon "circleInformation" at bounding box center [884, 245] width 9 height 9
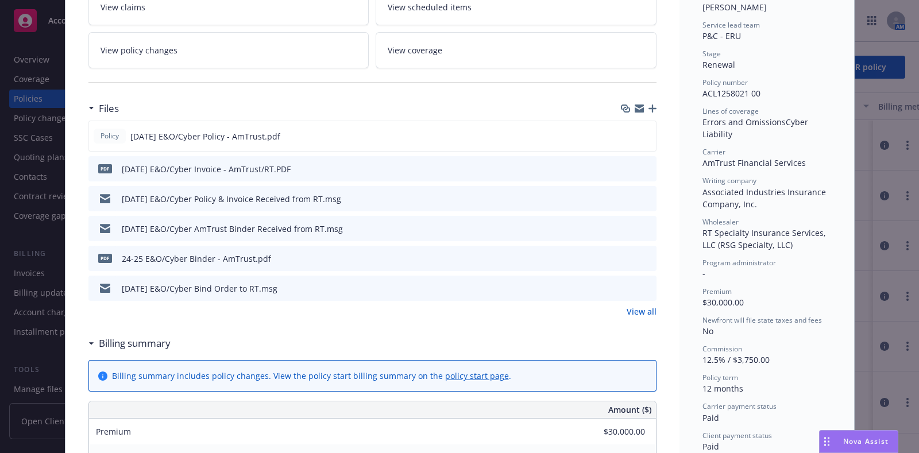
scroll to position [311, 0]
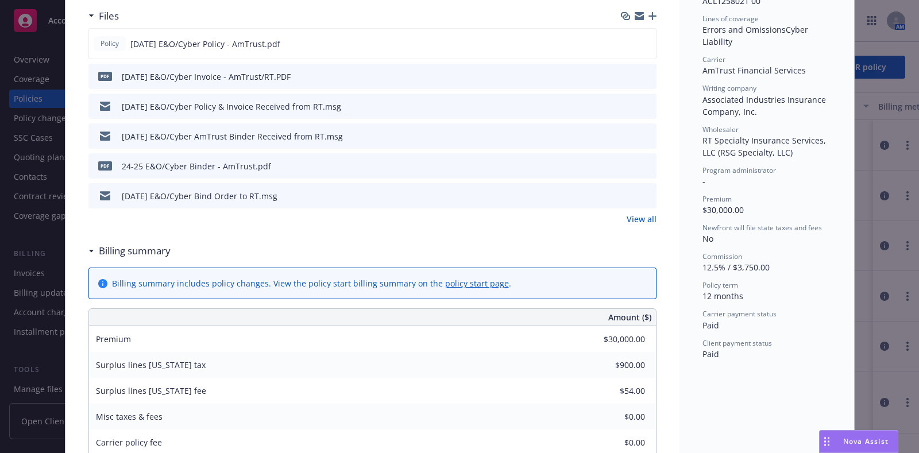
click at [641, 191] on icon "preview file" at bounding box center [645, 195] width 10 height 8
